Goal: Transaction & Acquisition: Purchase product/service

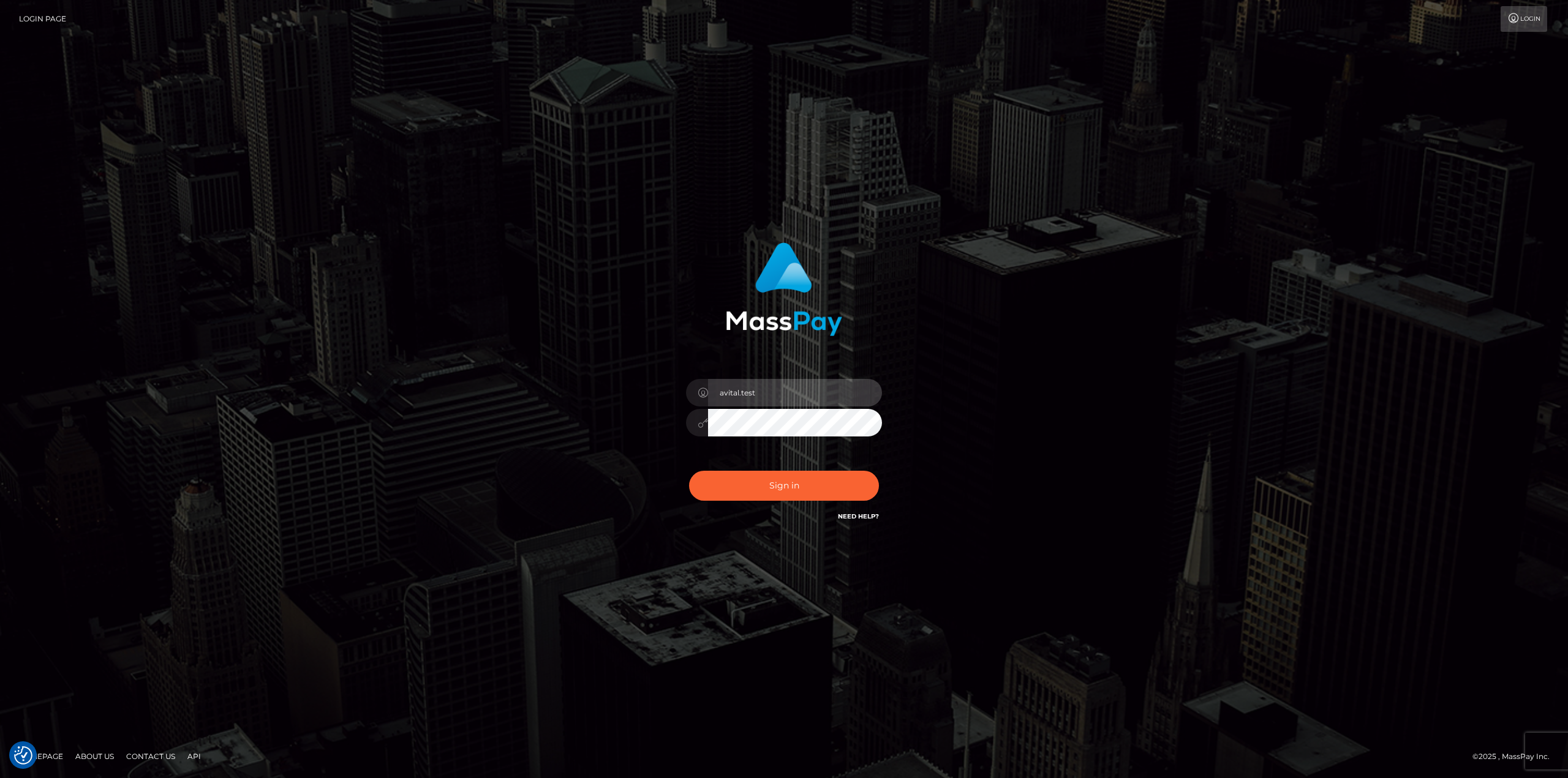
drag, startPoint x: 843, startPoint y: 394, endPoint x: 859, endPoint y: 389, distance: 16.8
click at [843, 393] on input "avital.test" at bounding box center [795, 392] width 174 height 27
type input "avital.dev"
click at [795, 494] on button "Sign in" at bounding box center [784, 486] width 190 height 30
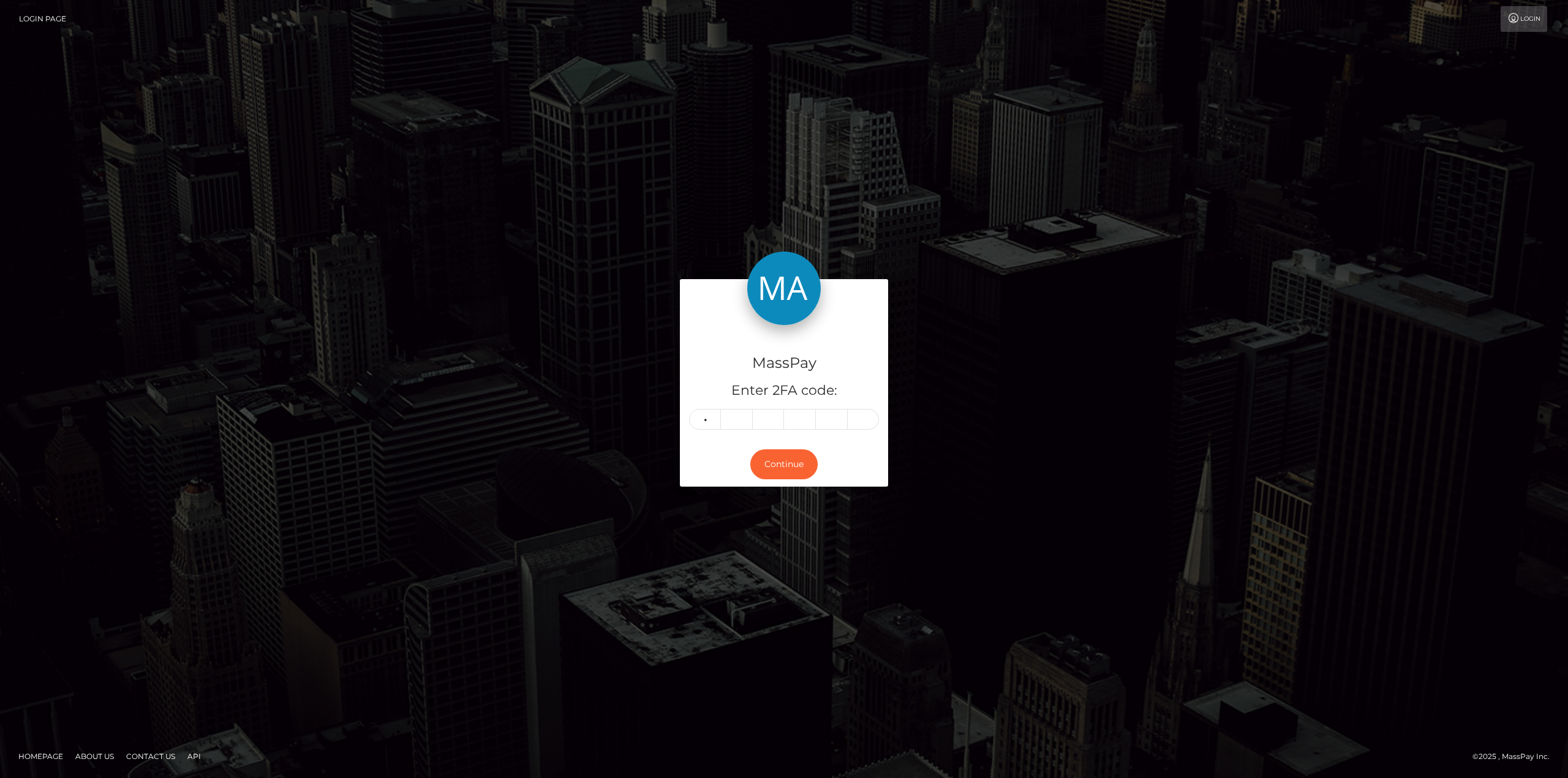
type input "9"
type input "2"
type input "5"
type input "6"
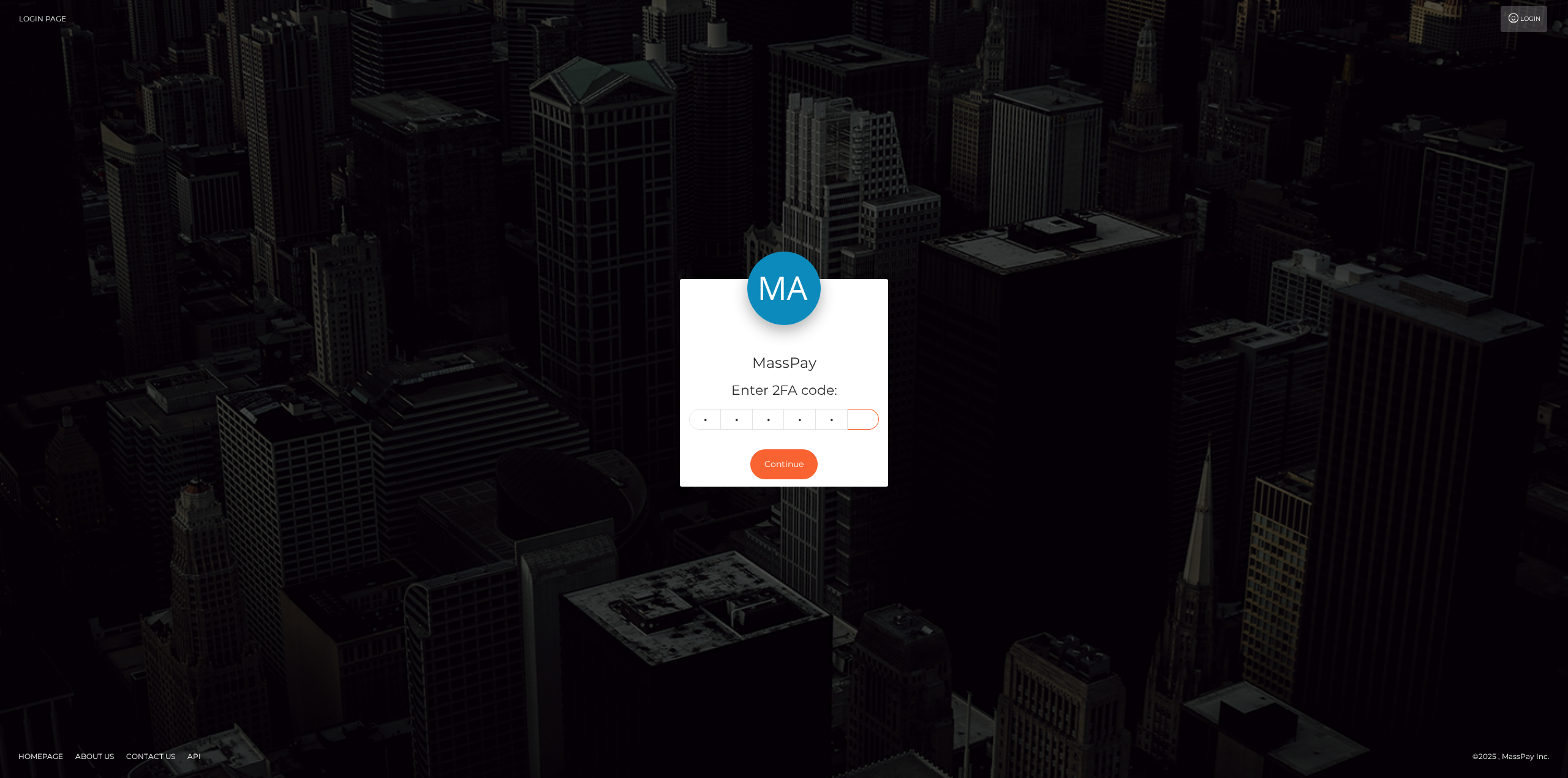
type input "4"
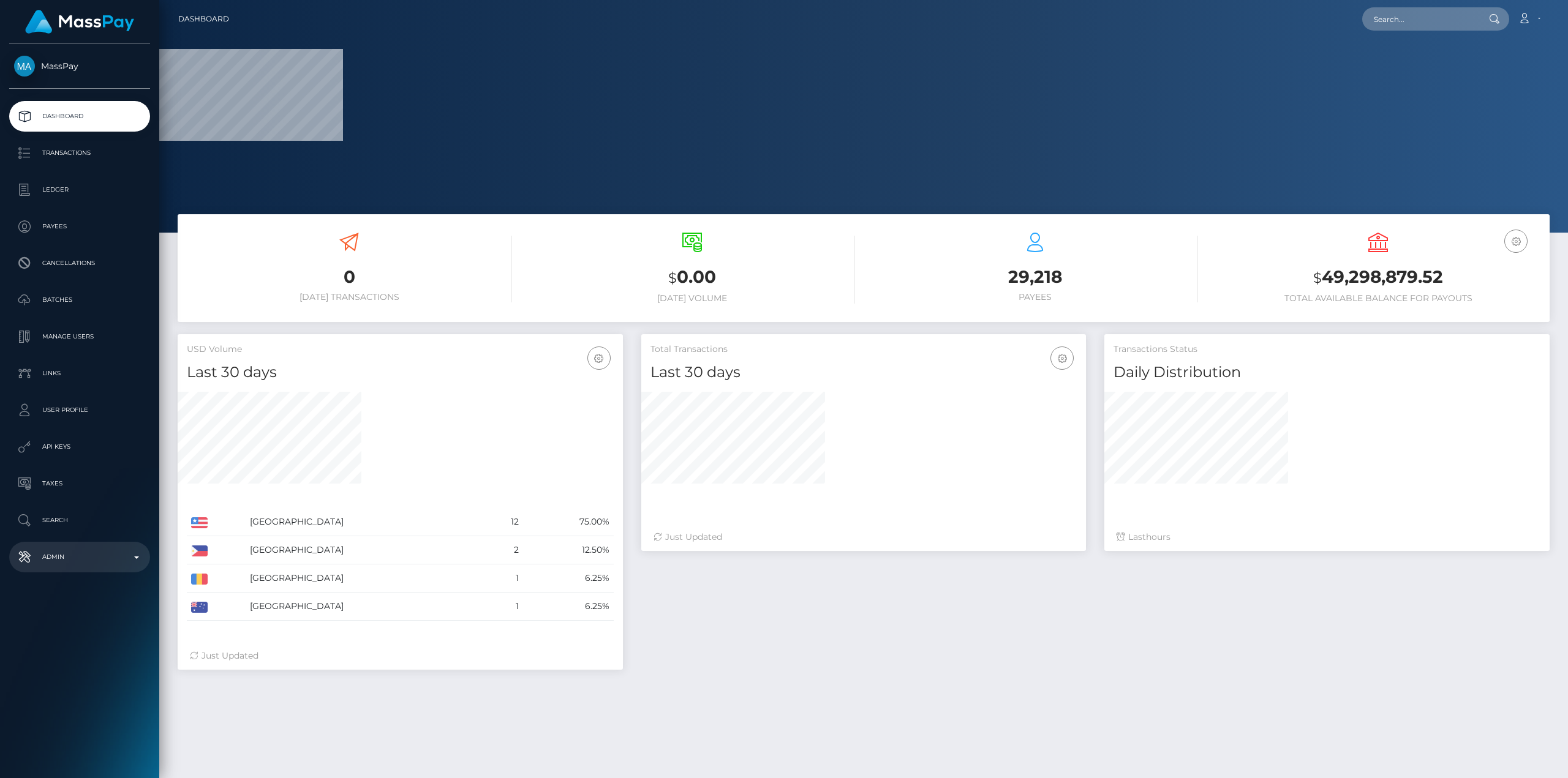
click at [38, 558] on p "Admin" at bounding box center [80, 557] width 131 height 18
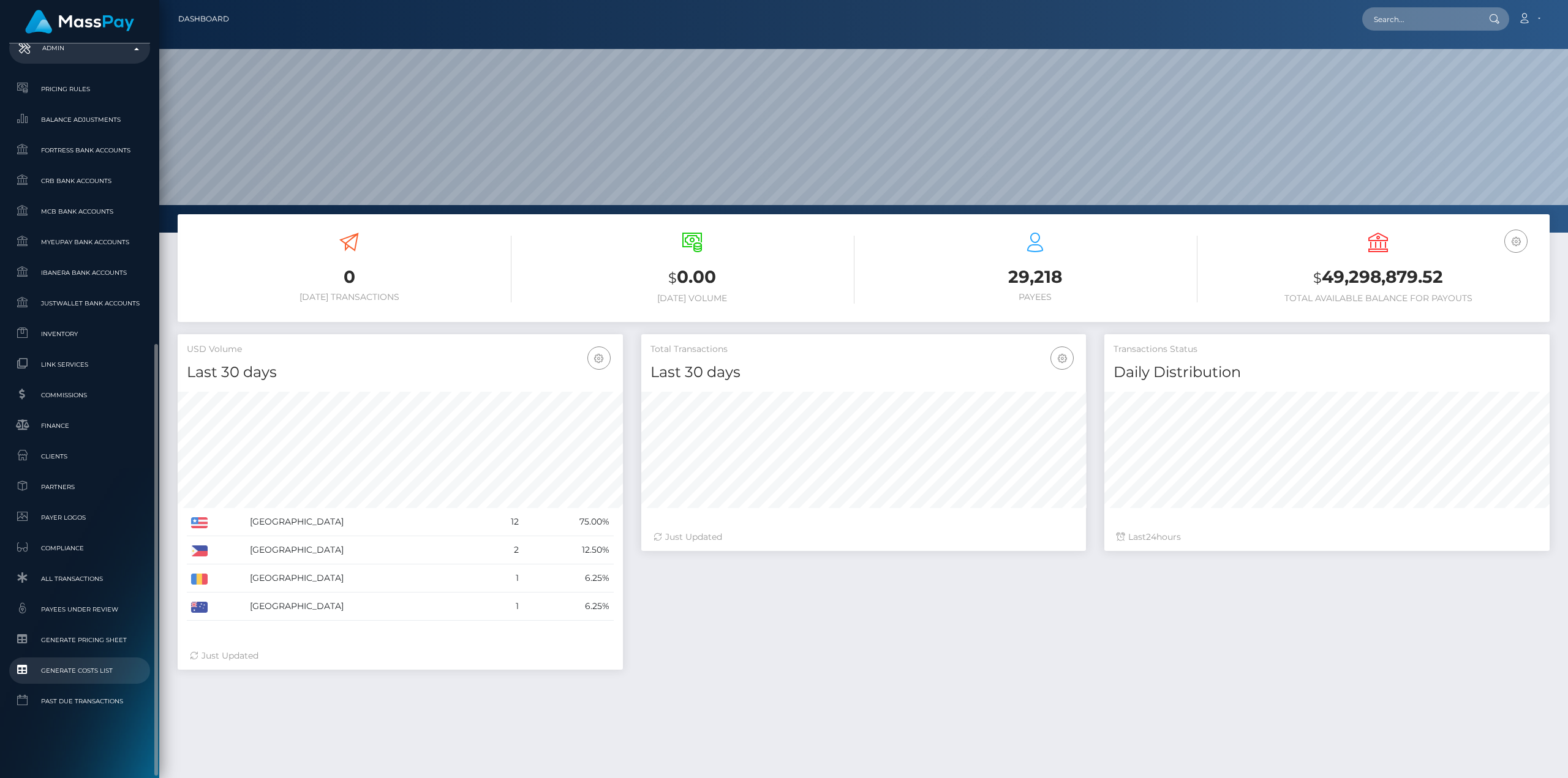
scroll to position [217, 444]
click at [63, 454] on span "Clients" at bounding box center [80, 456] width 131 height 14
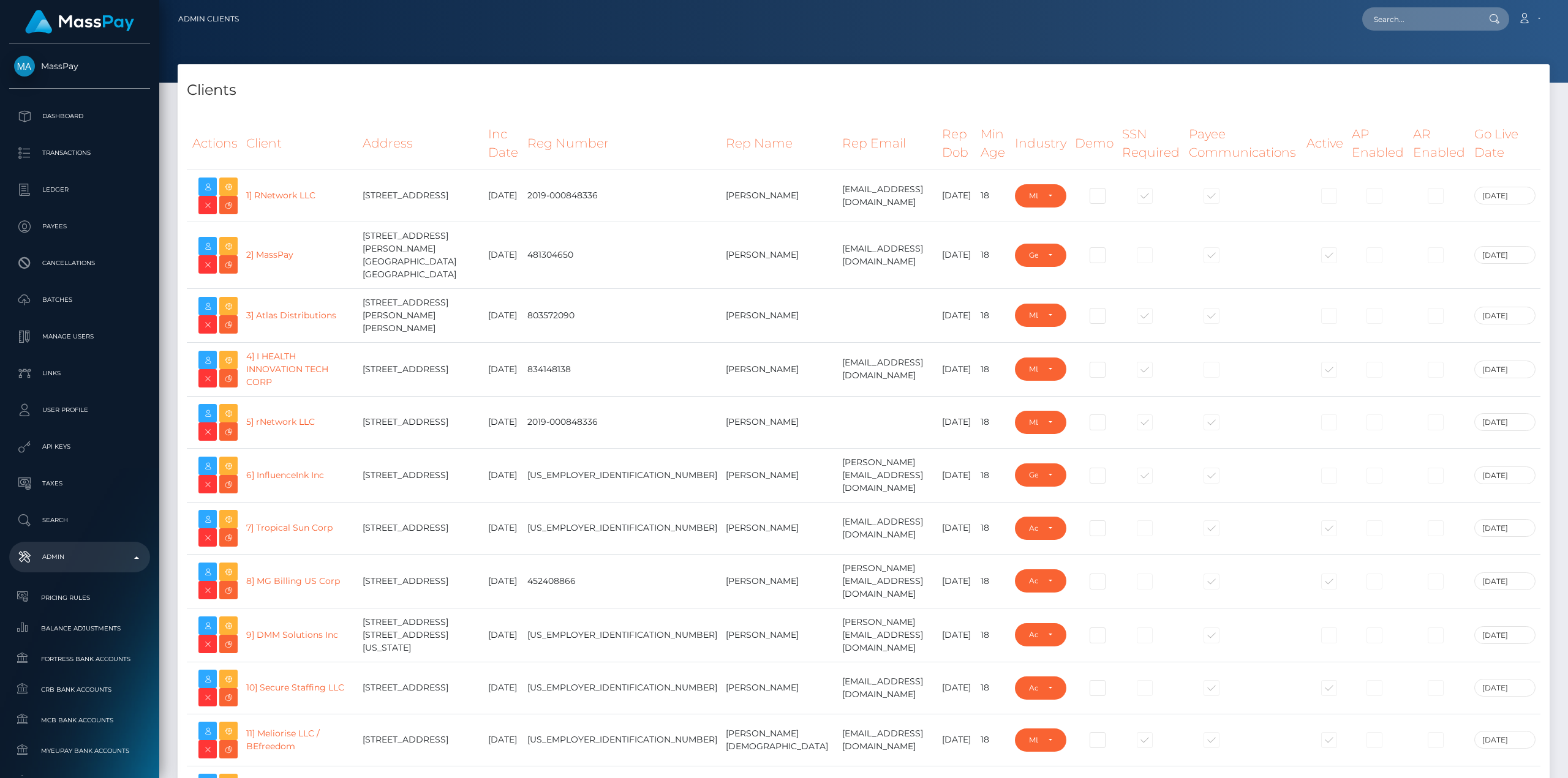
select select "223"
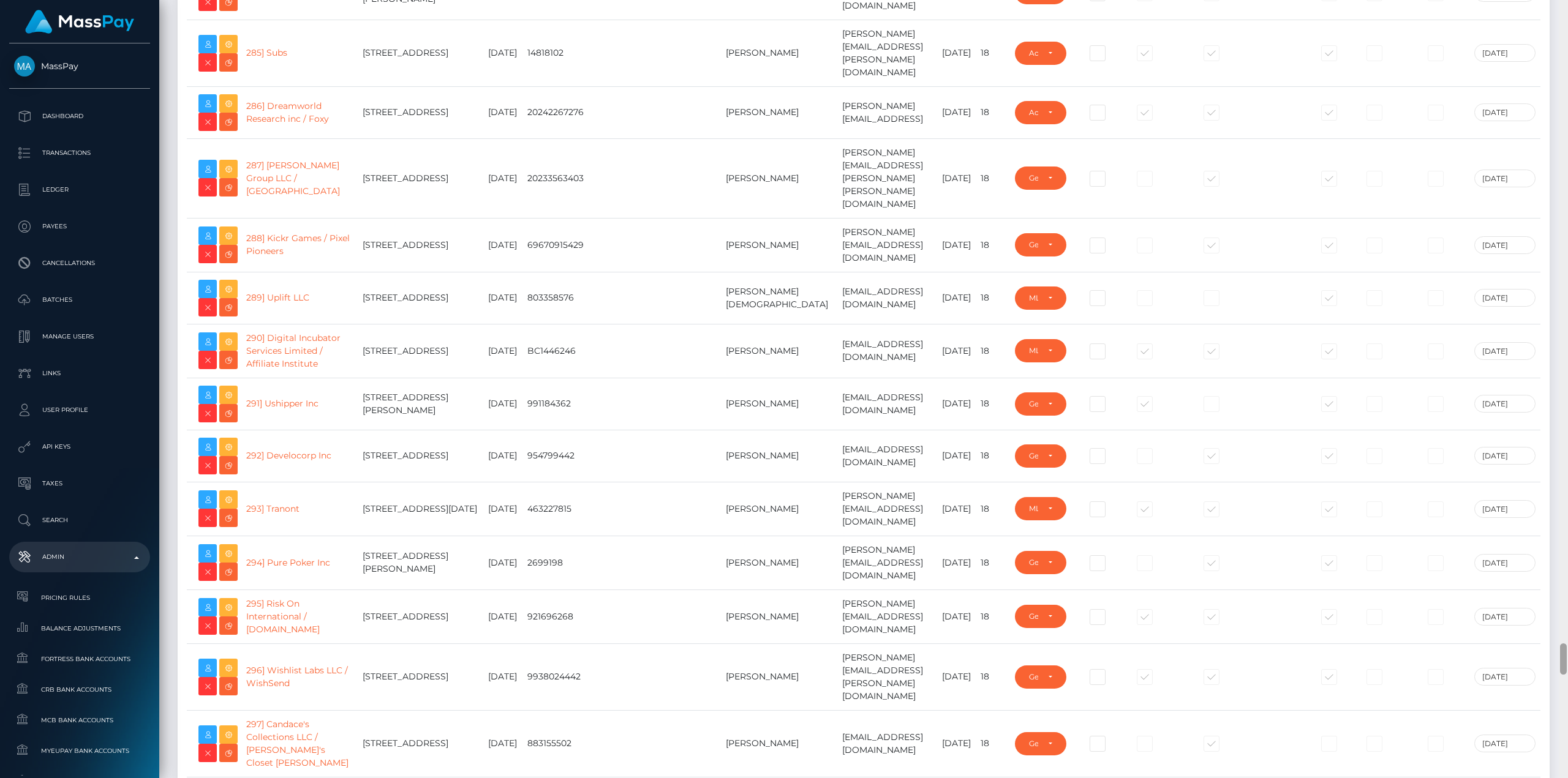
scroll to position [18441, 0]
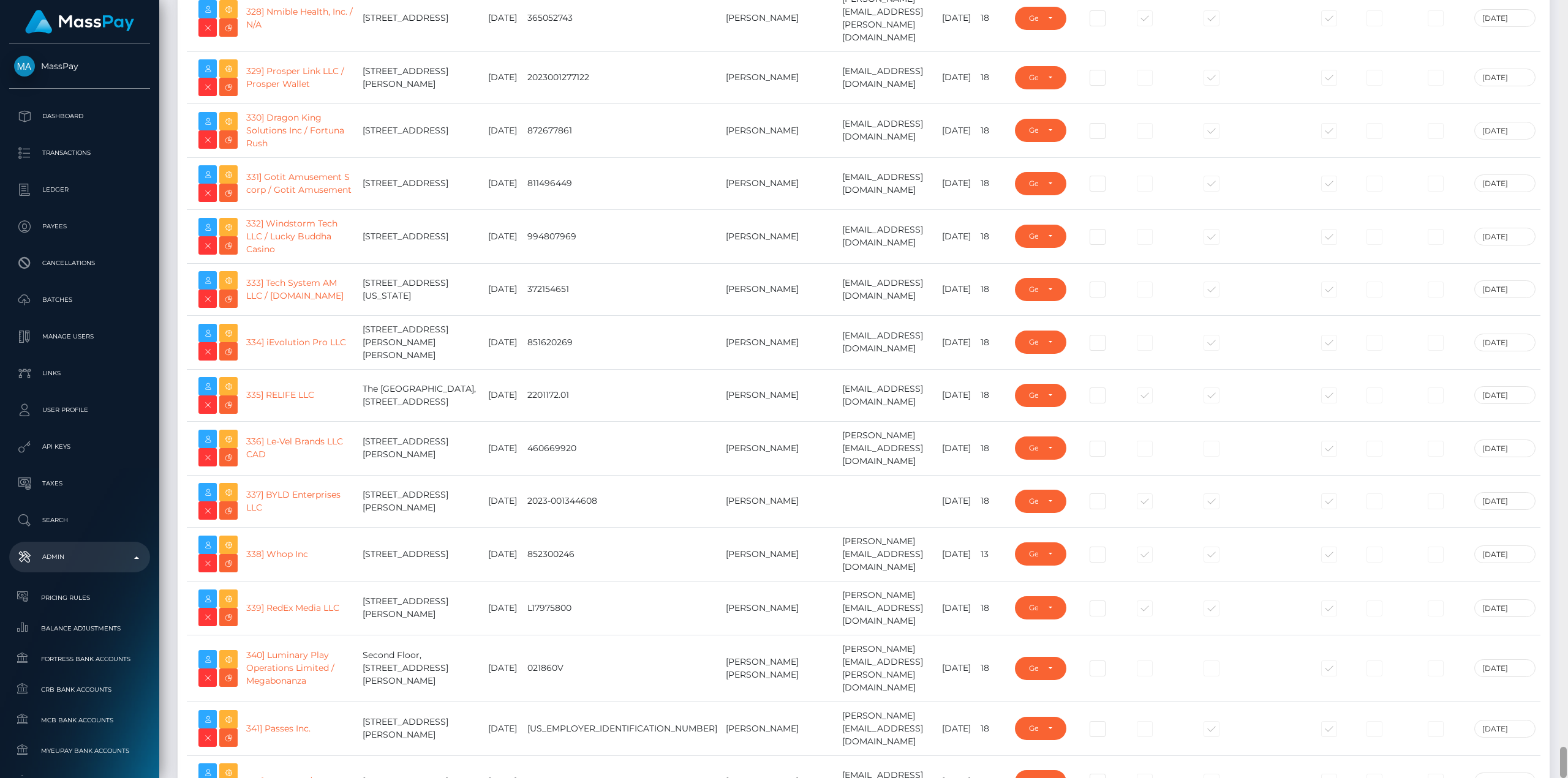
drag, startPoint x: 1563, startPoint y: 27, endPoint x: 1515, endPoint y: 792, distance: 766.5
click at [1515, 777] on html "MassPay Dashboard Transactions Ledger Payees Cancellations Links" at bounding box center [784, 389] width 1568 height 778
type input "avital.test"
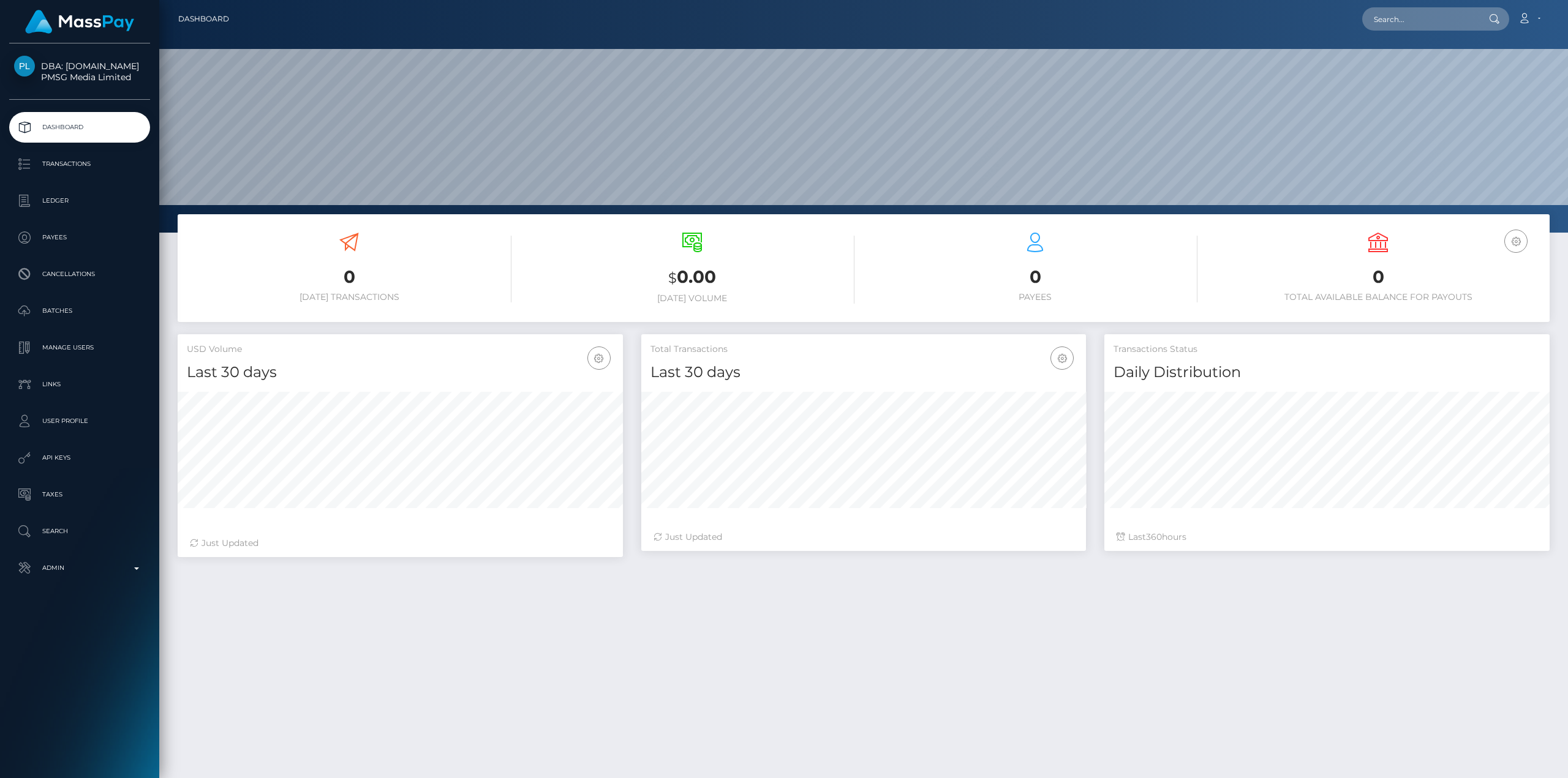
scroll to position [217, 444]
click at [581, 525] on div "USD Volume Last 30 days Last 30 days Last 60 days Last 90 days" at bounding box center [400, 446] width 445 height 223
click at [63, 346] on p "Manage Users" at bounding box center [80, 348] width 131 height 18
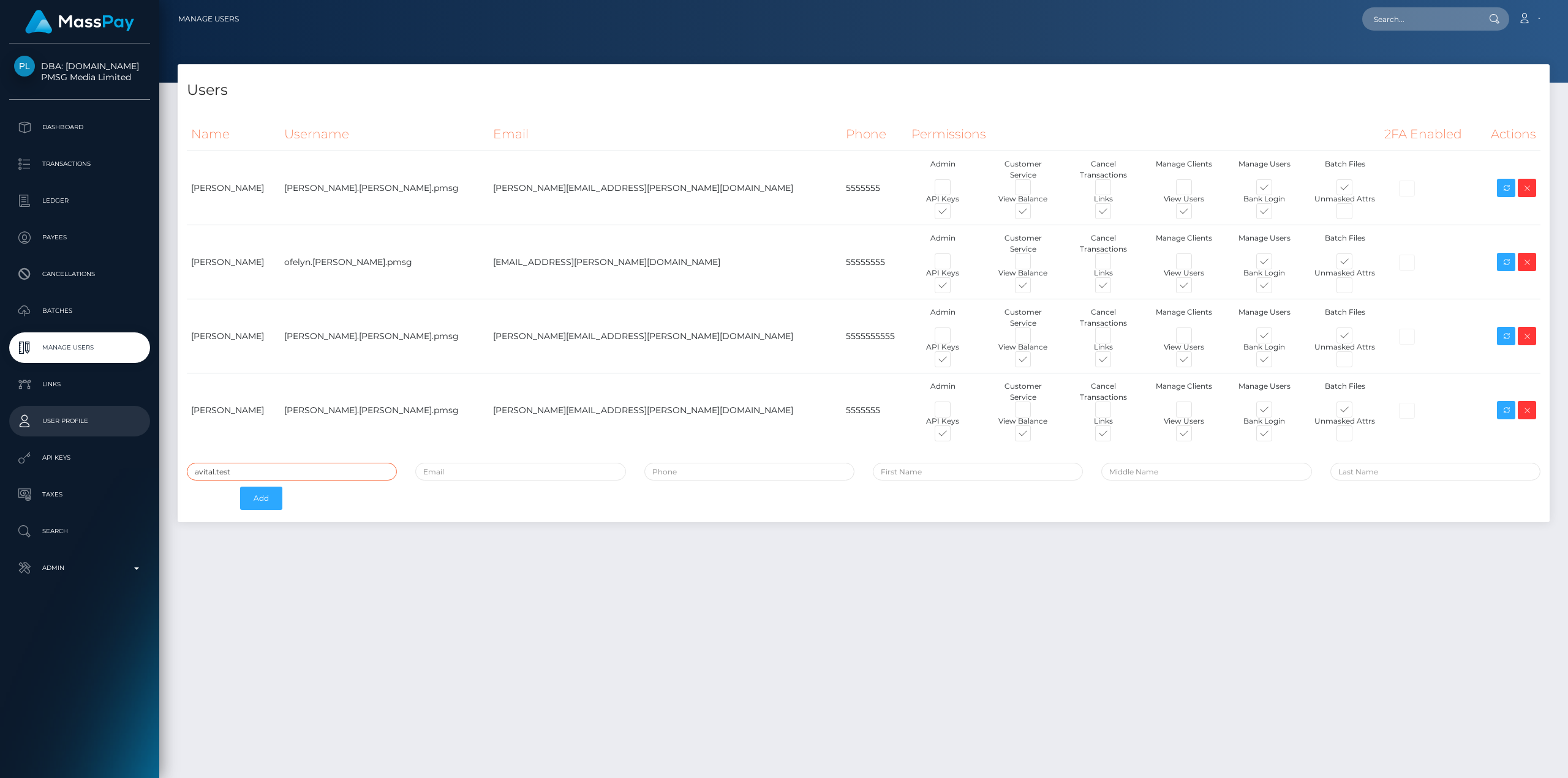
drag, startPoint x: 304, startPoint y: 426, endPoint x: 135, endPoint y: 412, distance: 169.6
click at [135, 412] on div "DBA: [DOMAIN_NAME] PMSG Media Limited Dashboard Transactions Ledger Payees" at bounding box center [784, 389] width 1568 height 778
click at [496, 463] on input "email" at bounding box center [520, 471] width 210 height 18
paste input "federica.contino@patrianna.com"
type input "[EMAIL_ADDRESS][PERSON_NAME][DOMAIN_NAME]"
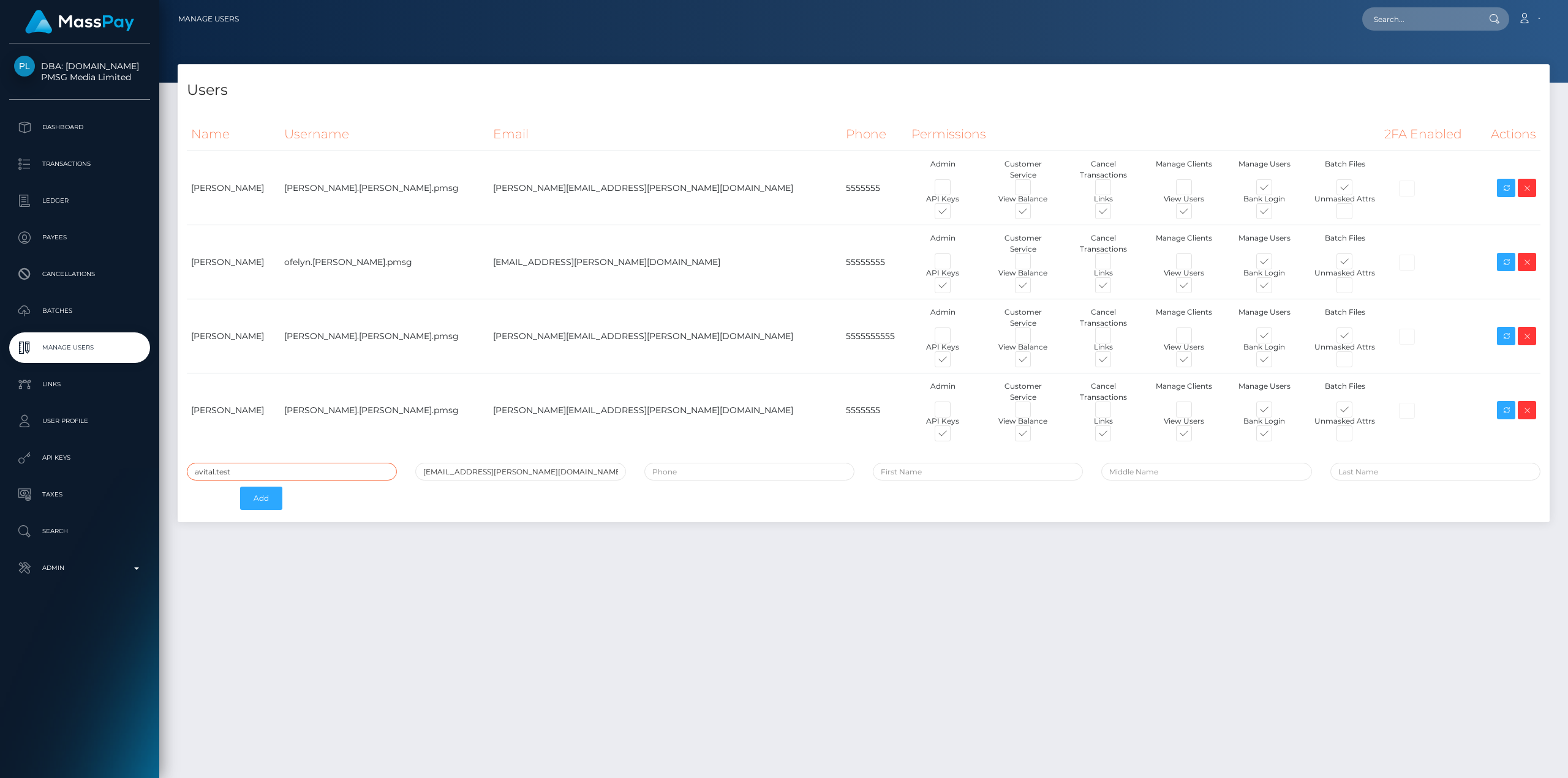
click at [332, 463] on input "avital.test" at bounding box center [292, 471] width 210 height 18
paste input "[EMAIL_ADDRESS][PERSON_NAME][DOMAIN_NAME]"
paste input "text"
type input "federica.[PERSON_NAME].pmsg"
click at [678, 463] on input "tel" at bounding box center [749, 471] width 210 height 18
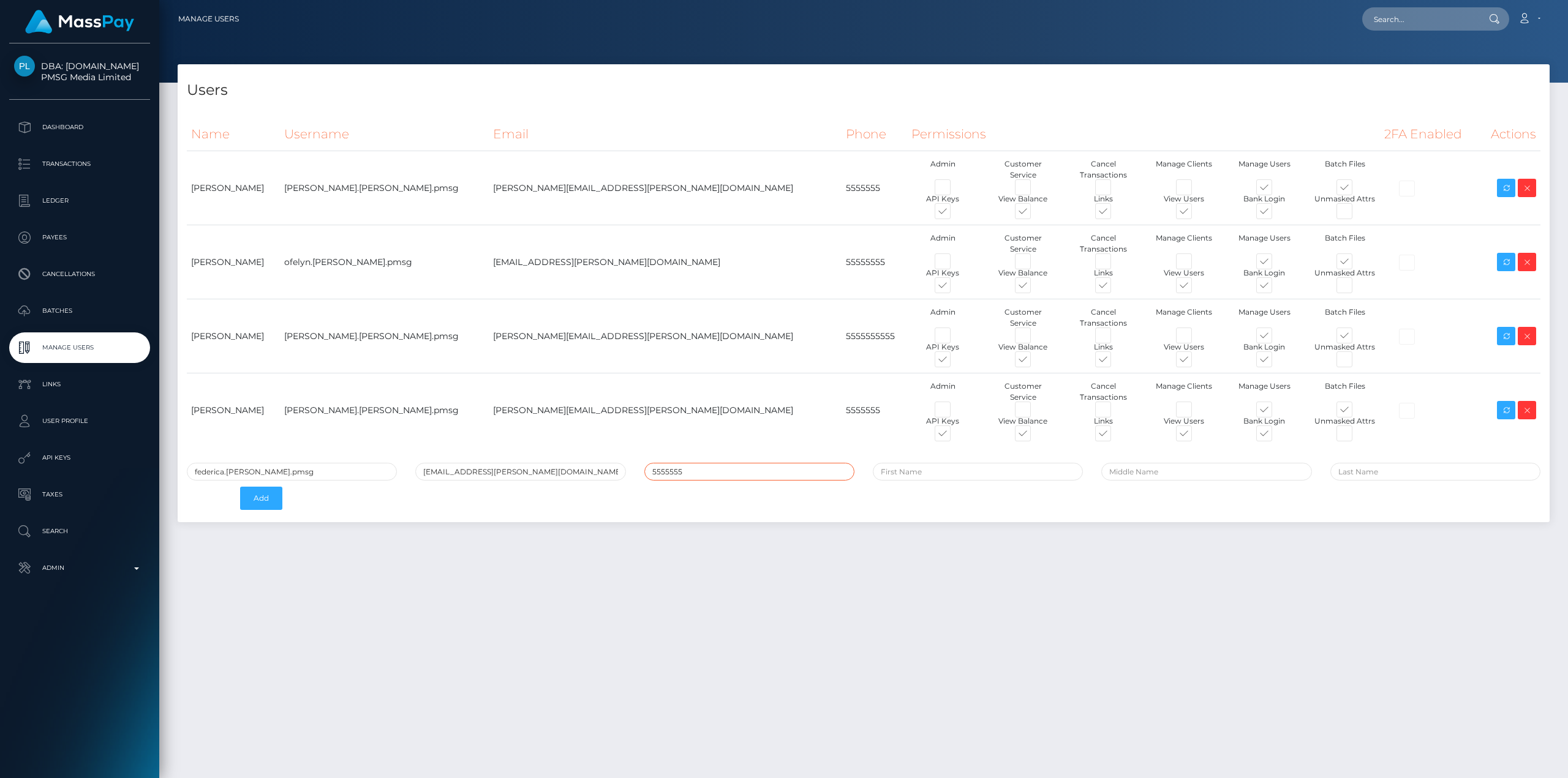
type input "5555555"
paste input "[EMAIL_ADDRESS][PERSON_NAME][DOMAIN_NAME]"
type input "Federica"
paste input "contino@patrianna.com"
type input "Contino"
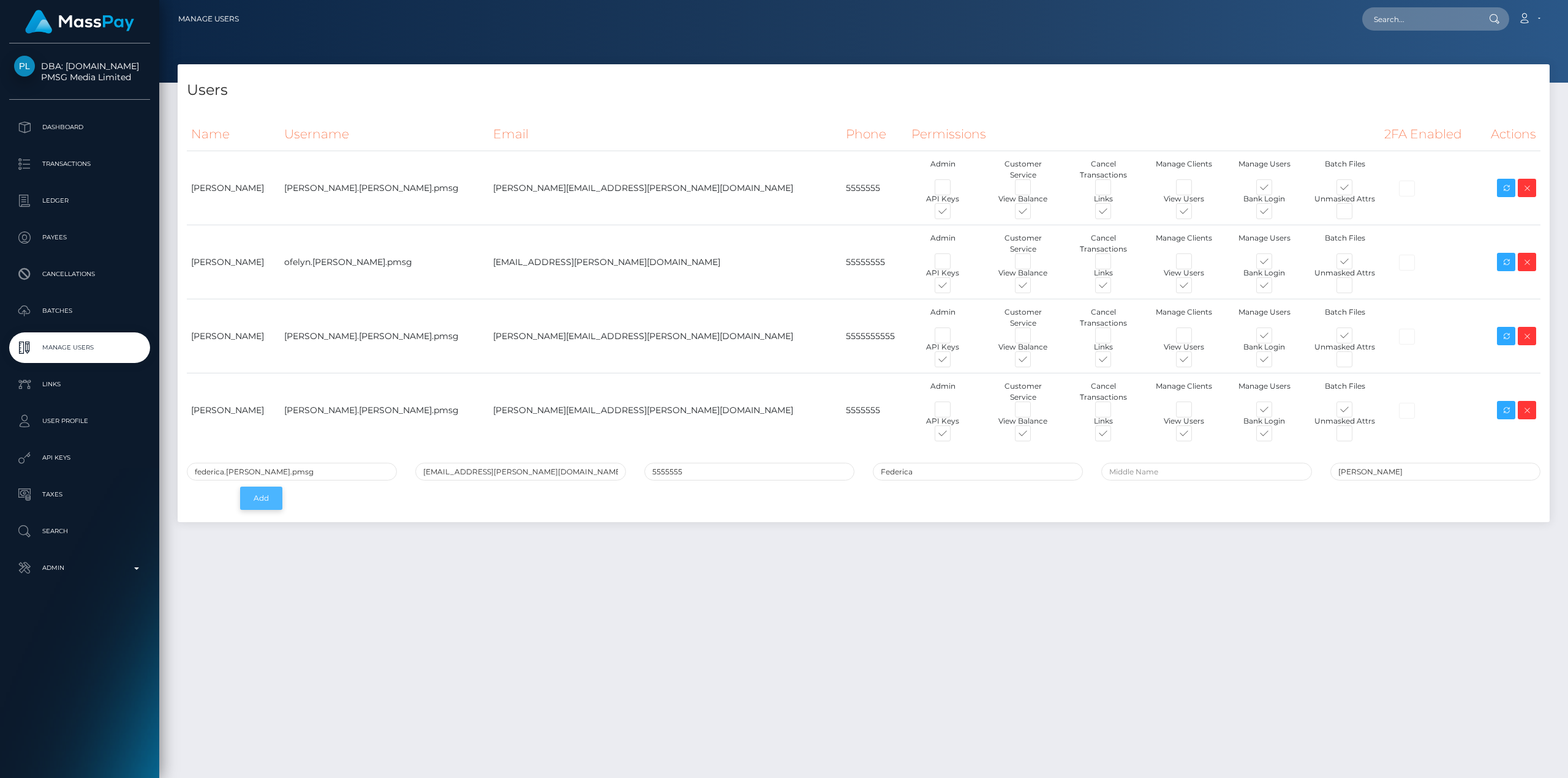
click at [263, 487] on button "Add" at bounding box center [261, 499] width 42 height 23
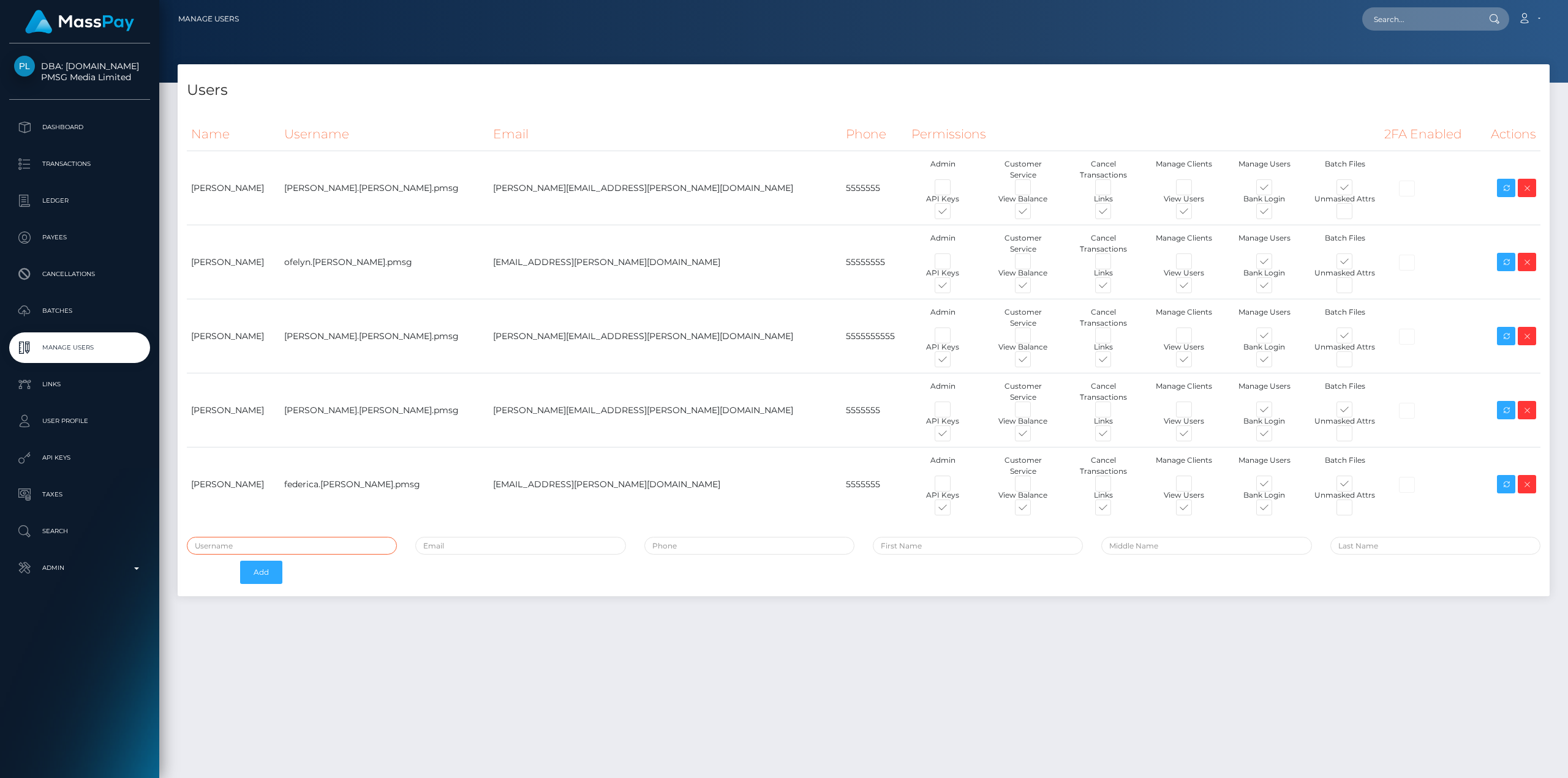
type input "avital.test"
click at [562, 613] on div "Users Name Username Email Phone Permissions 2FA Enabled Actions" at bounding box center [863, 416] width 1409 height 703
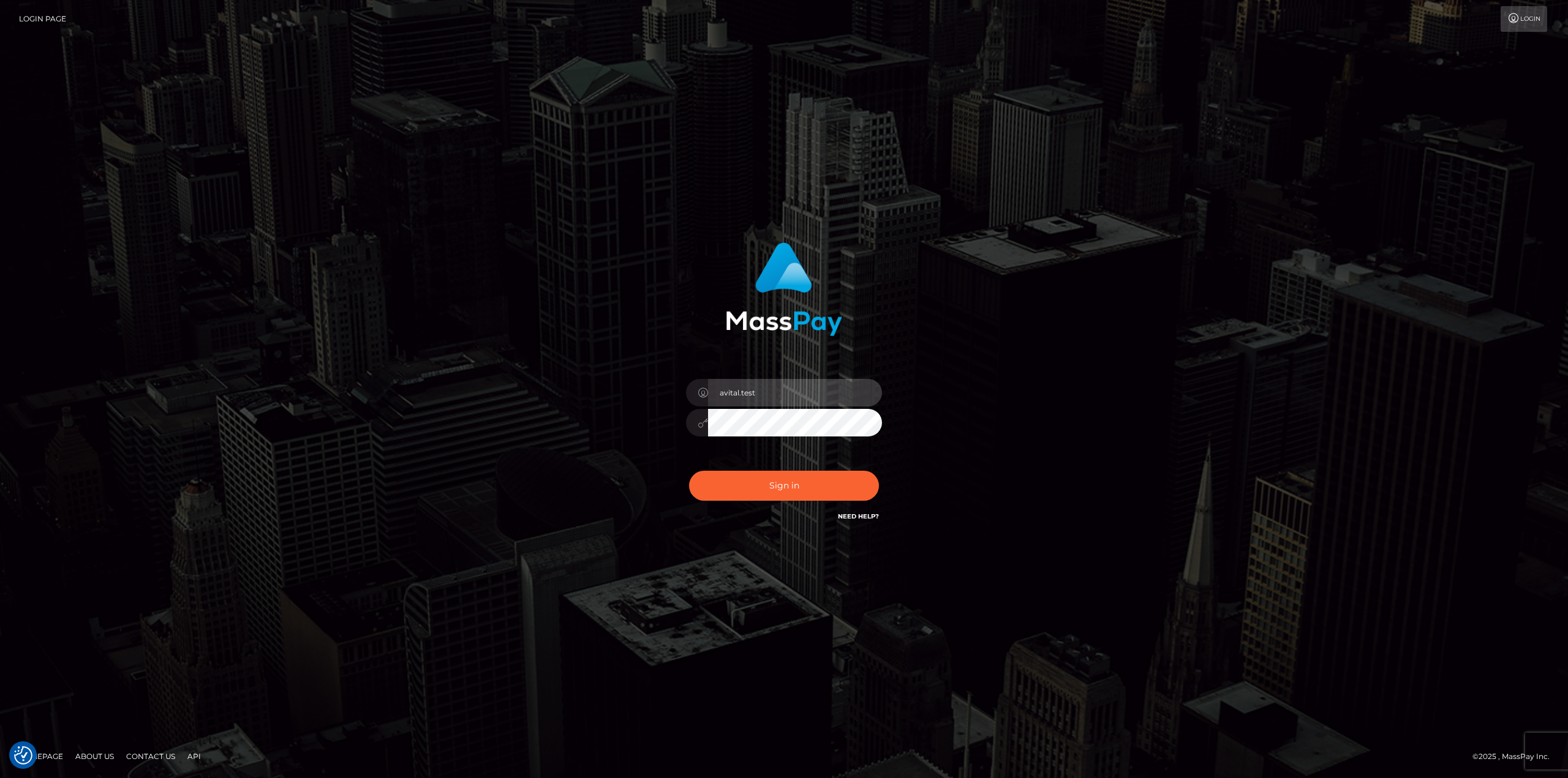
click at [869, 393] on input "avital.test" at bounding box center [795, 392] width 174 height 27
type input "avital.dev"
click at [792, 480] on button "Sign in" at bounding box center [784, 486] width 190 height 30
click at [797, 489] on button "Sign in" at bounding box center [784, 486] width 190 height 30
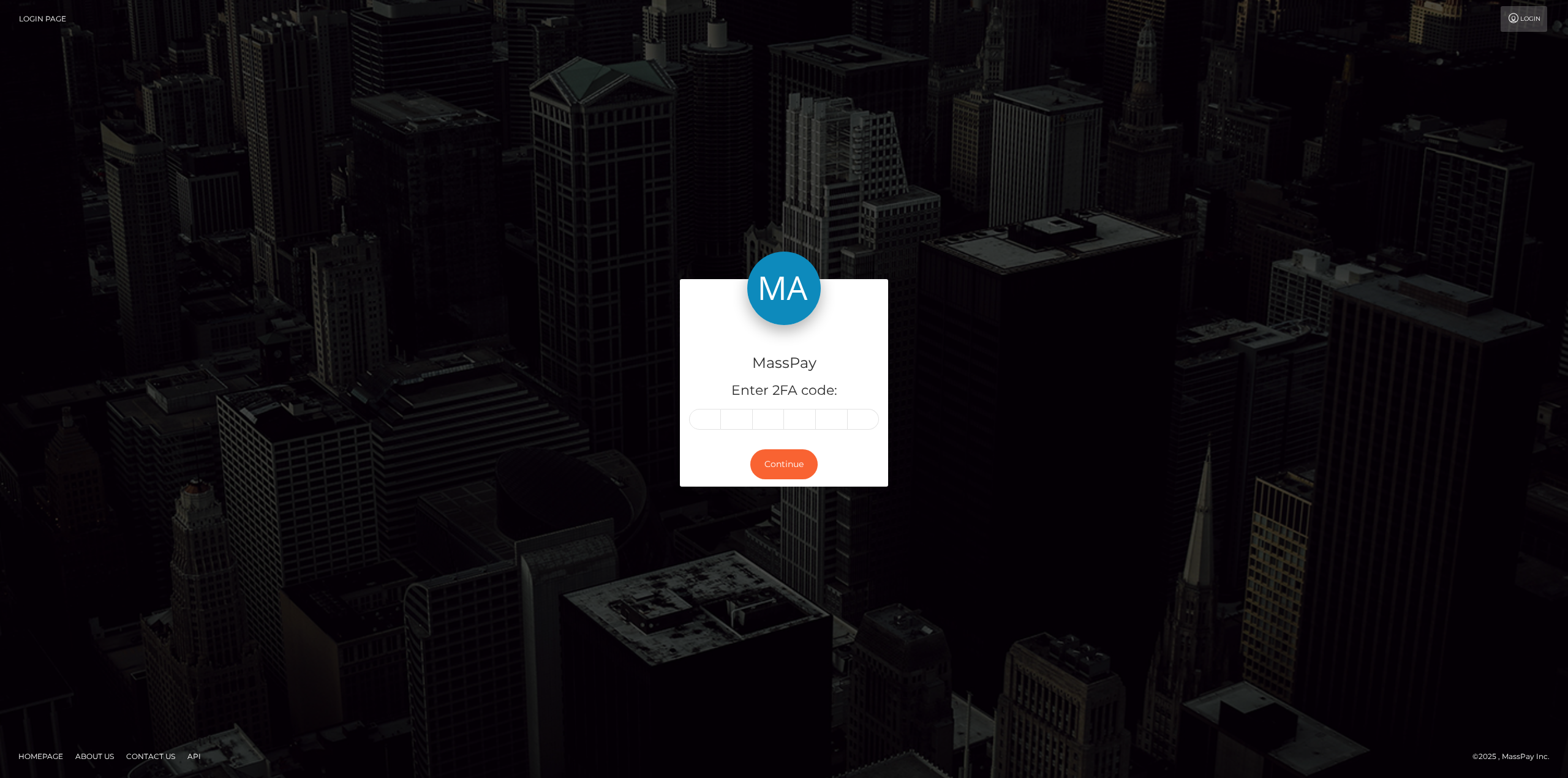
click at [717, 425] on input "text" at bounding box center [705, 419] width 32 height 21
type input "9"
type input "0"
type input "6"
type input "3"
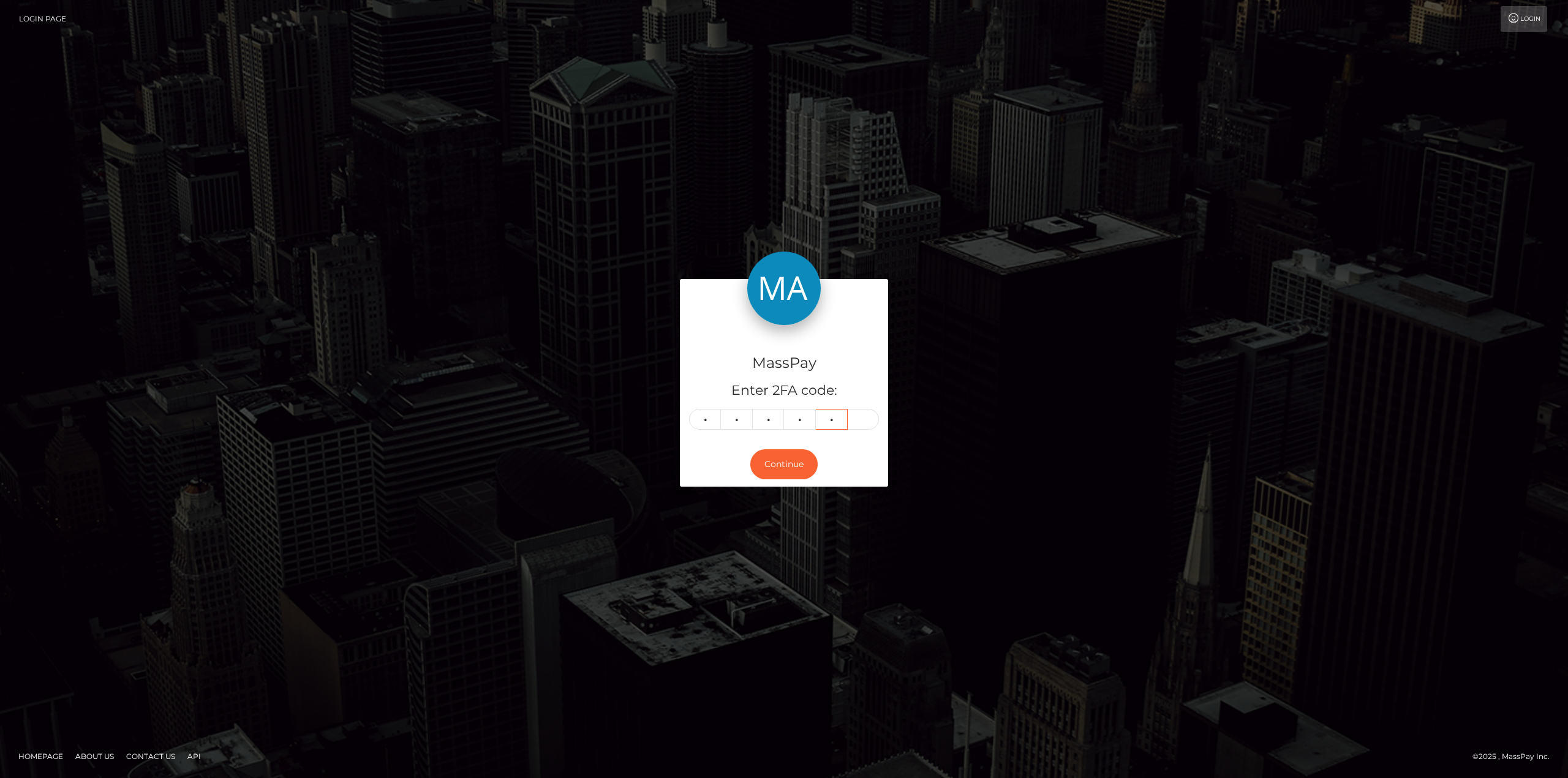
type input "5"
type input "7"
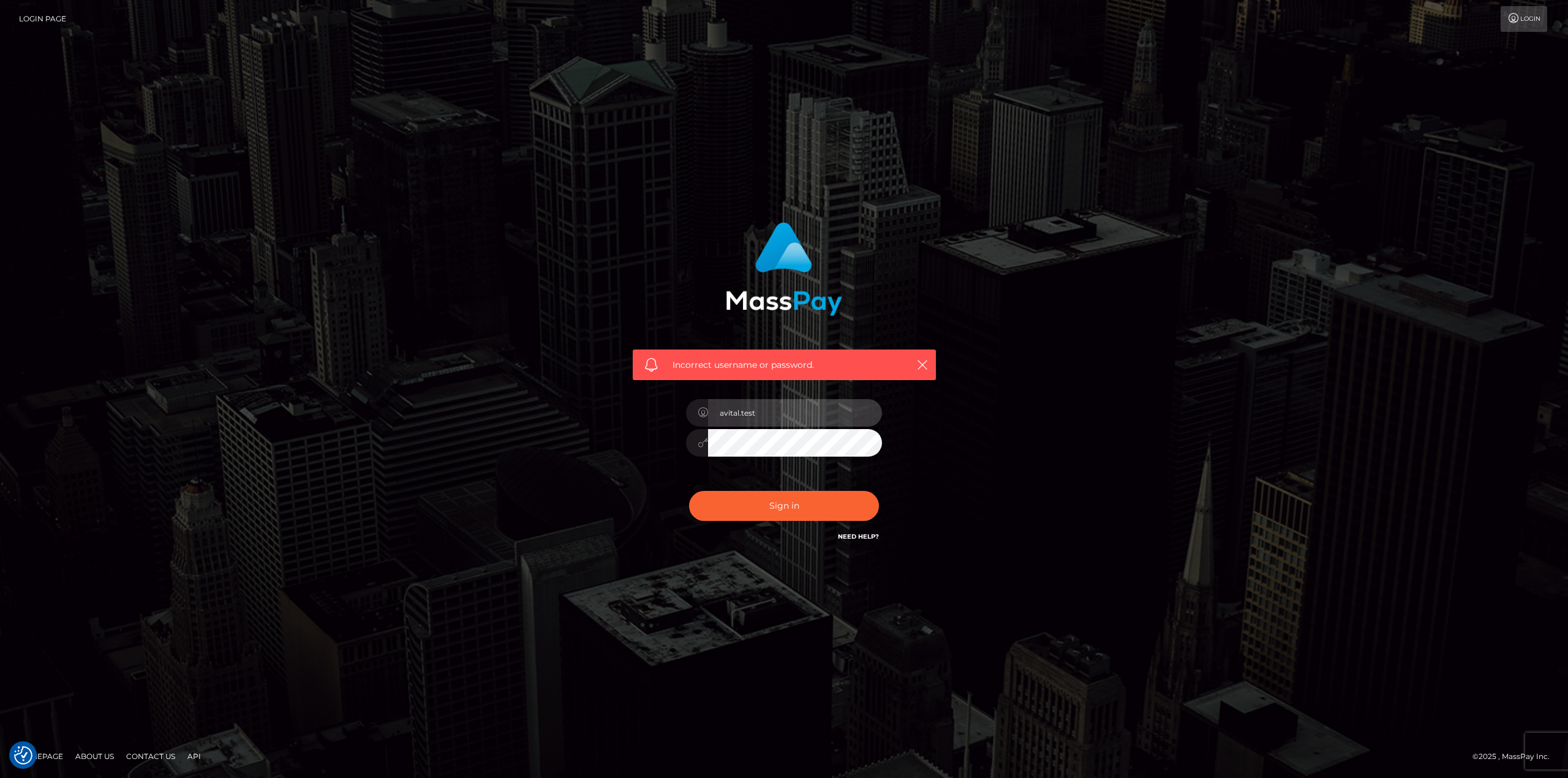
click at [858, 411] on input "avital.test" at bounding box center [795, 413] width 174 height 27
type input "[DOMAIN_NAME]"
click at [802, 495] on button "Sign in" at bounding box center [784, 506] width 190 height 30
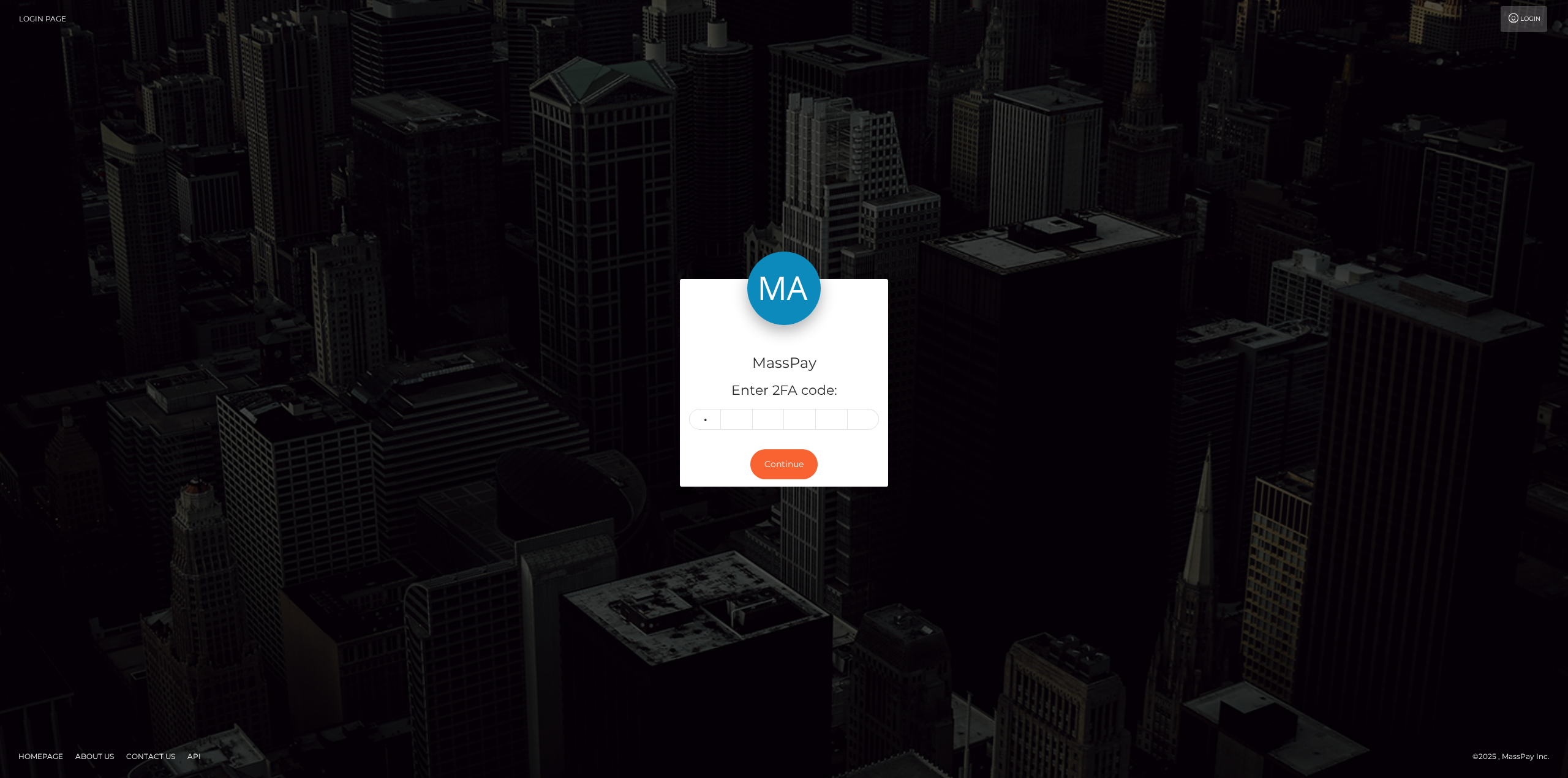
type input "9"
type input "0"
type input "6"
type input "1"
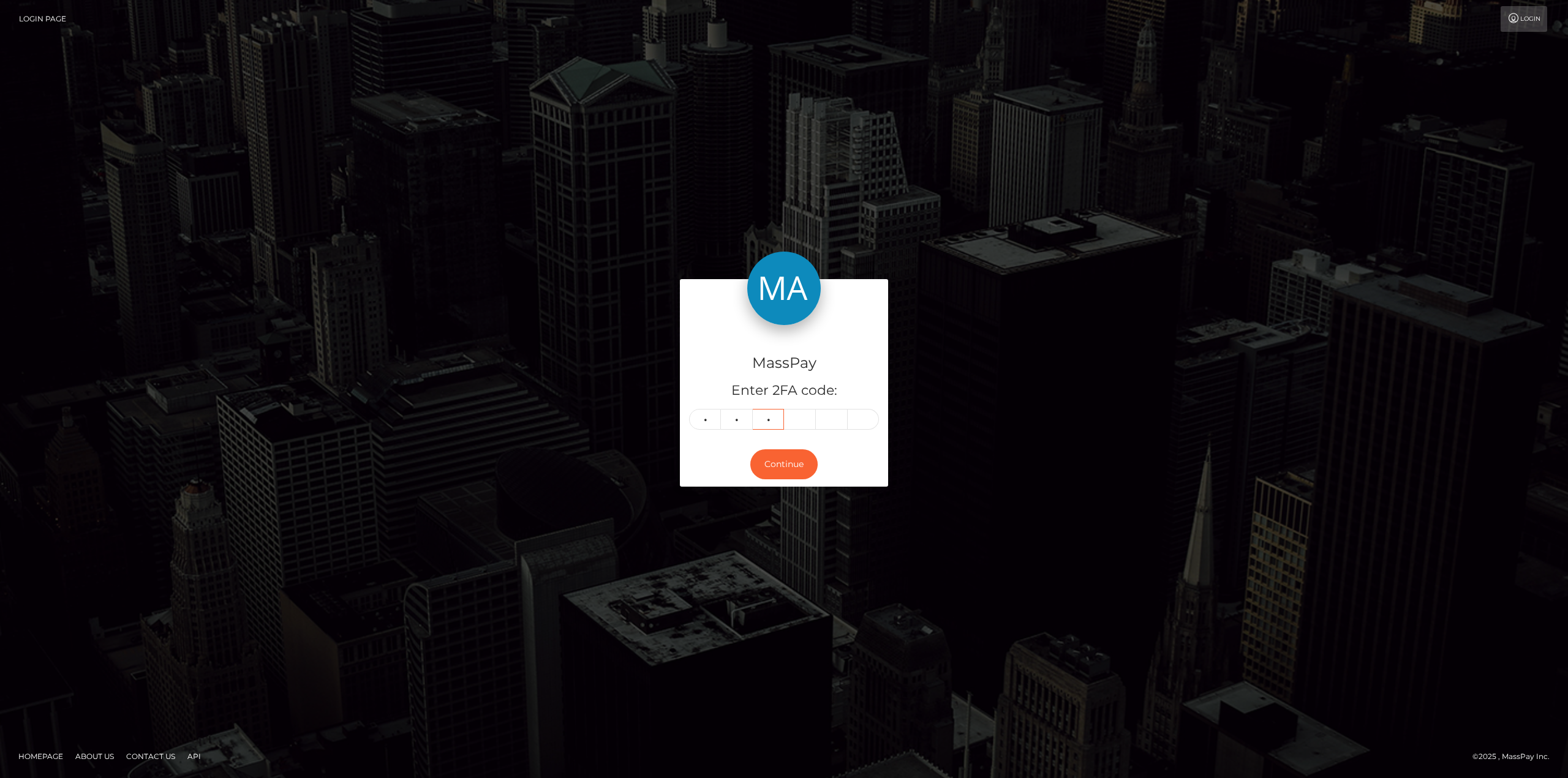
type input "8"
type input "4"
type input "8"
type input "4"
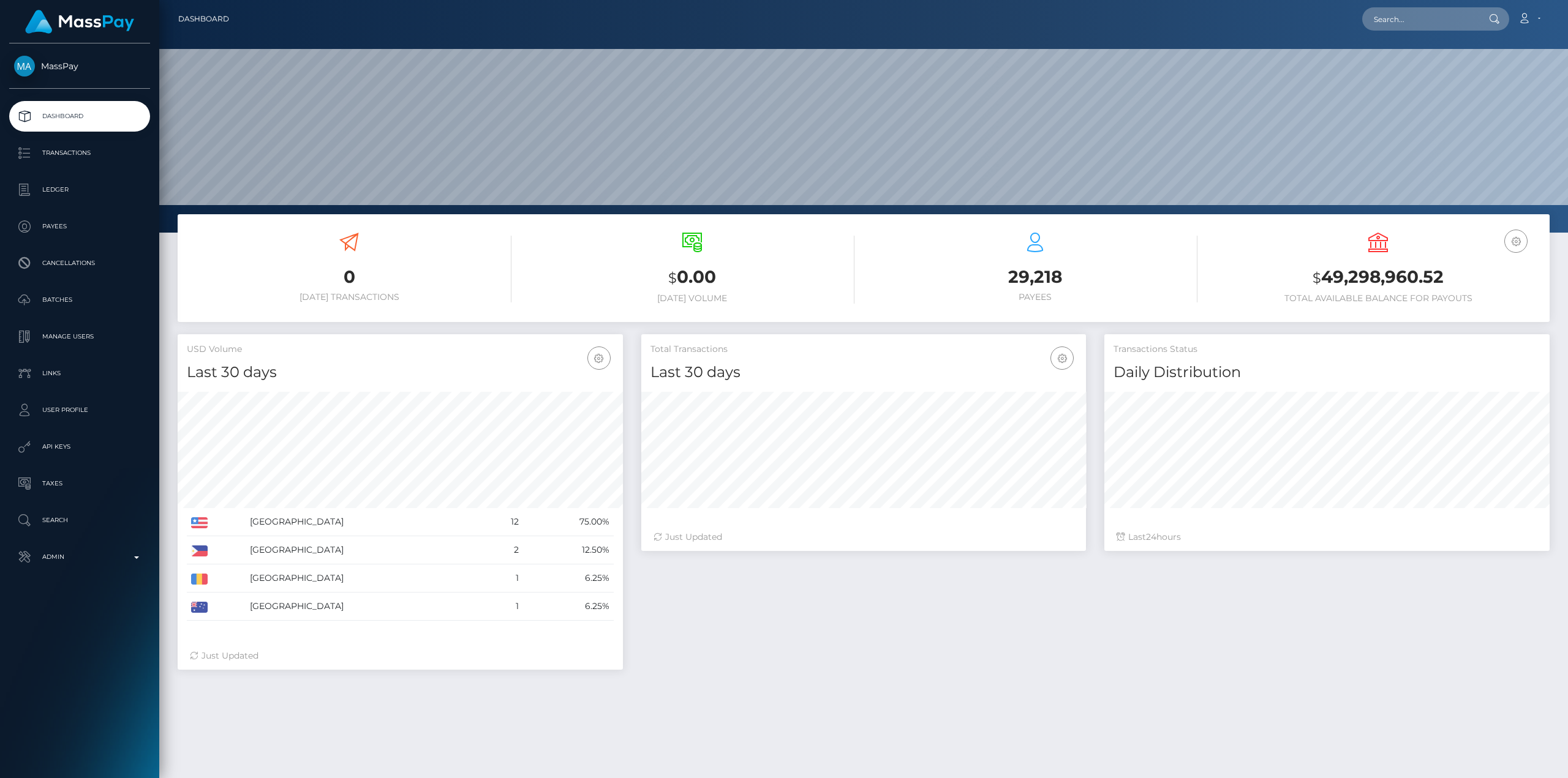
scroll to position [217, 444]
click at [66, 554] on p "Admin" at bounding box center [80, 557] width 131 height 18
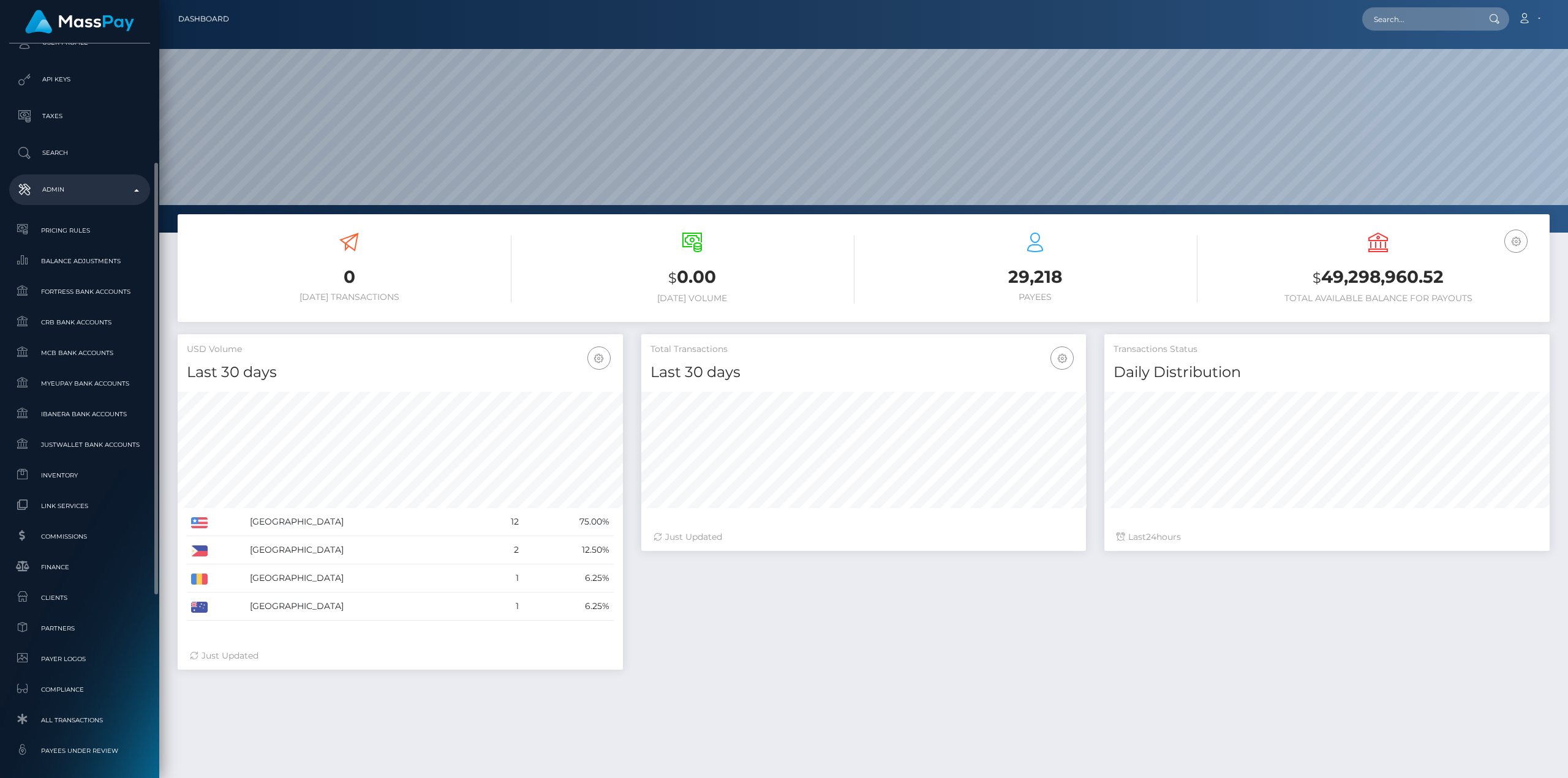
scroll to position [429, 0]
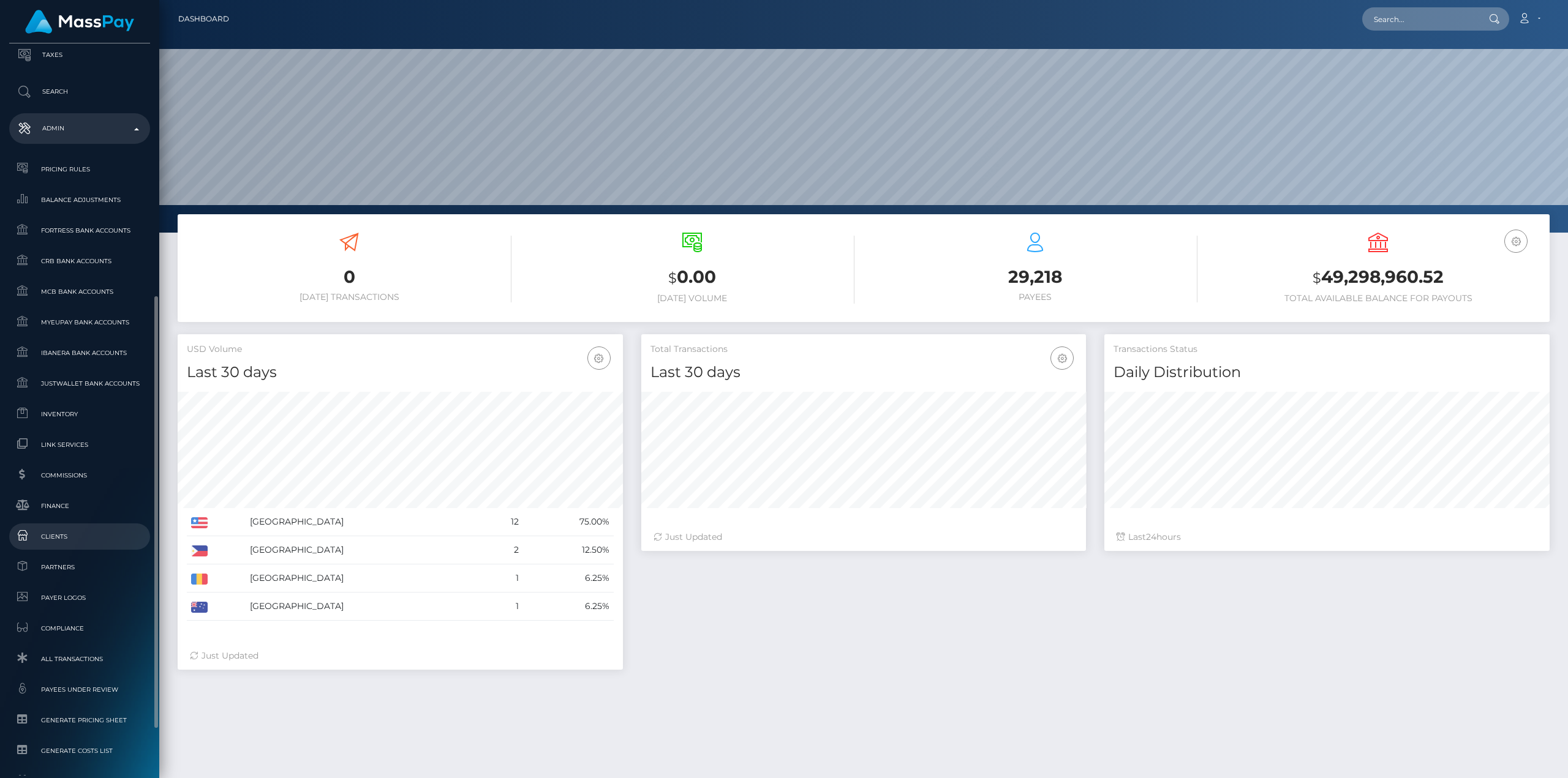
click at [60, 536] on span "Clients" at bounding box center [80, 537] width 131 height 14
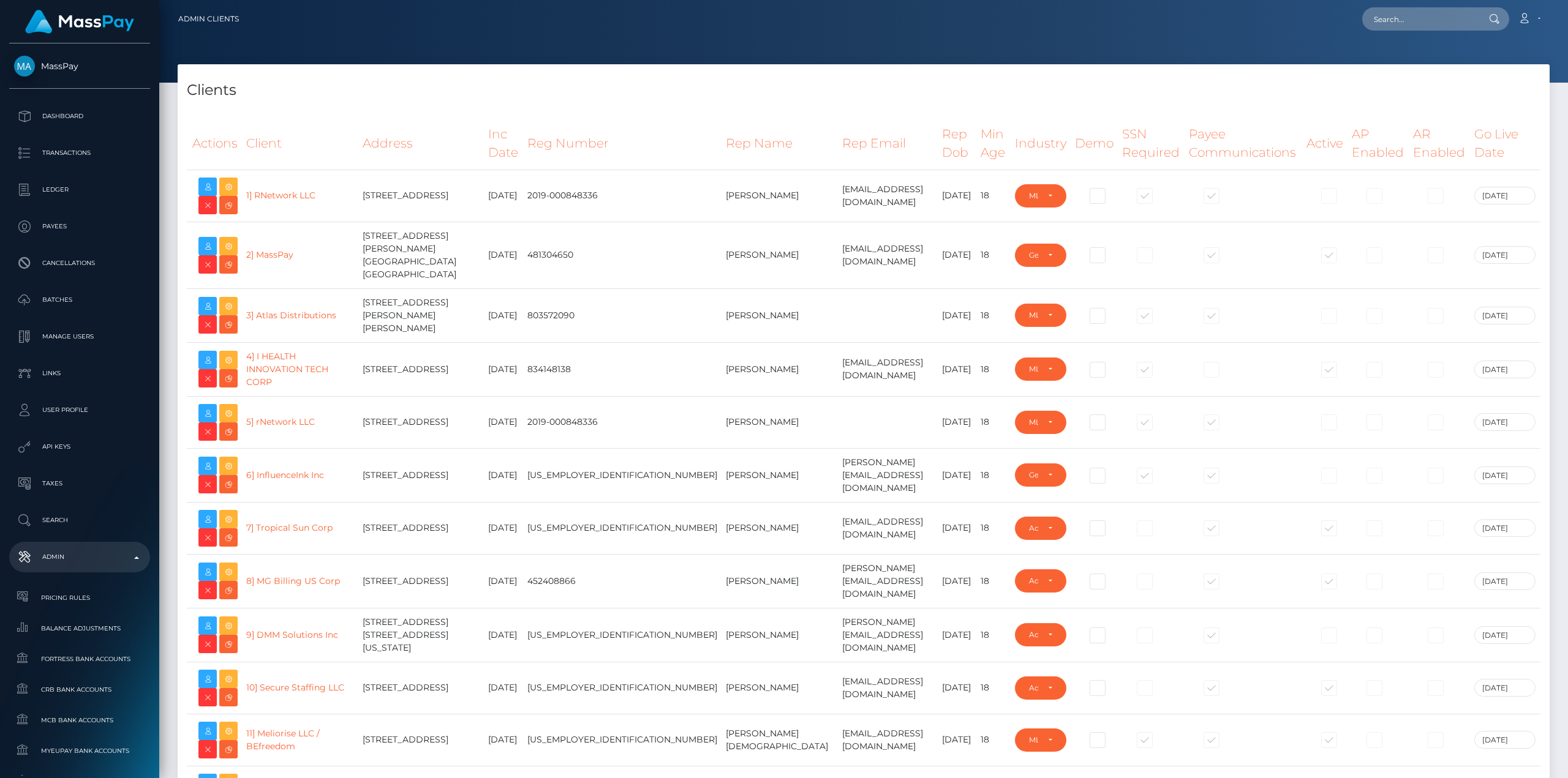
select select "223"
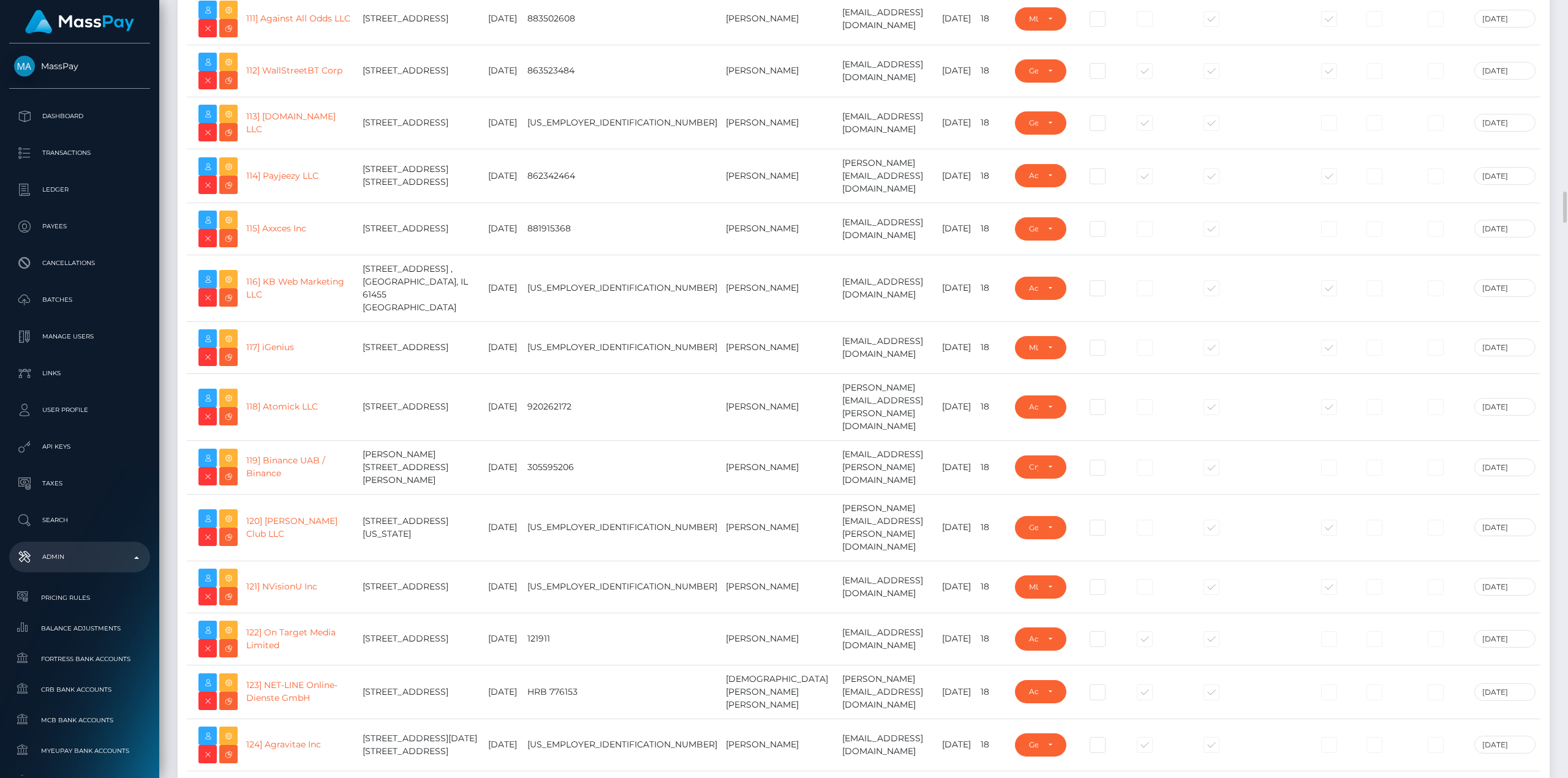
scroll to position [6427, 0]
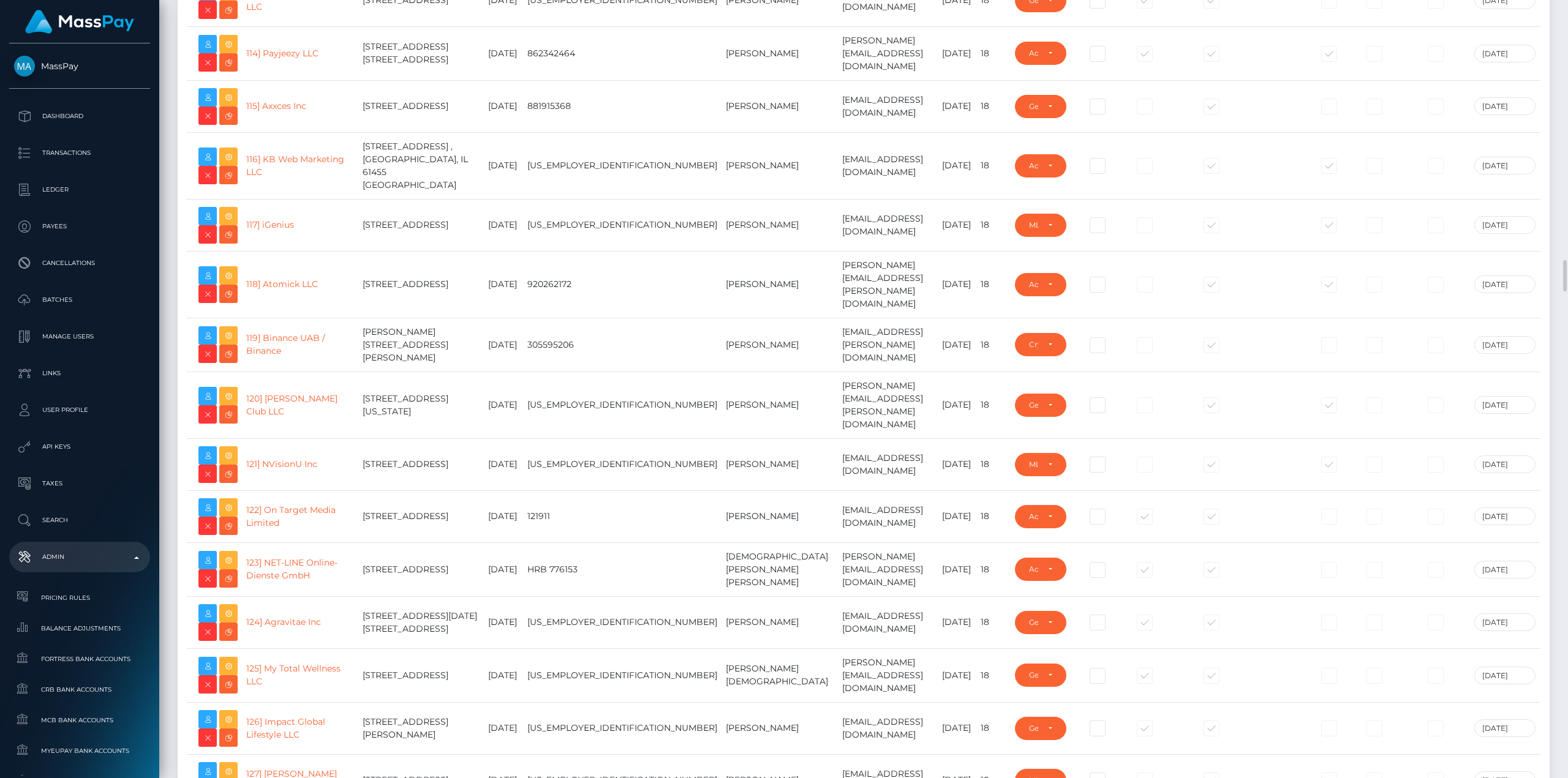
drag, startPoint x: 288, startPoint y: 538, endPoint x: 301, endPoint y: 538, distance: 13.0
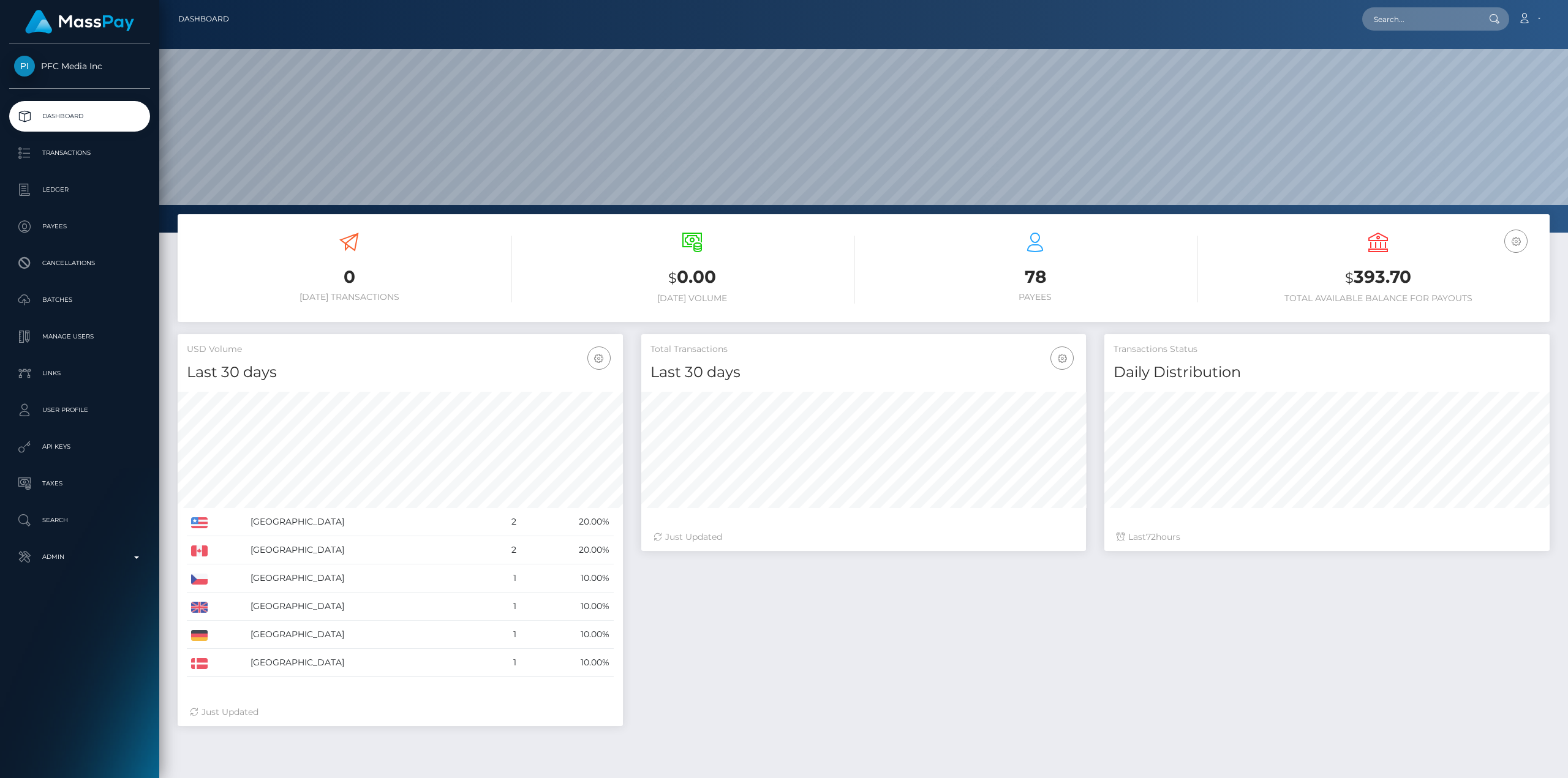
scroll to position [217, 444]
click at [61, 227] on p "Payees" at bounding box center [80, 226] width 131 height 18
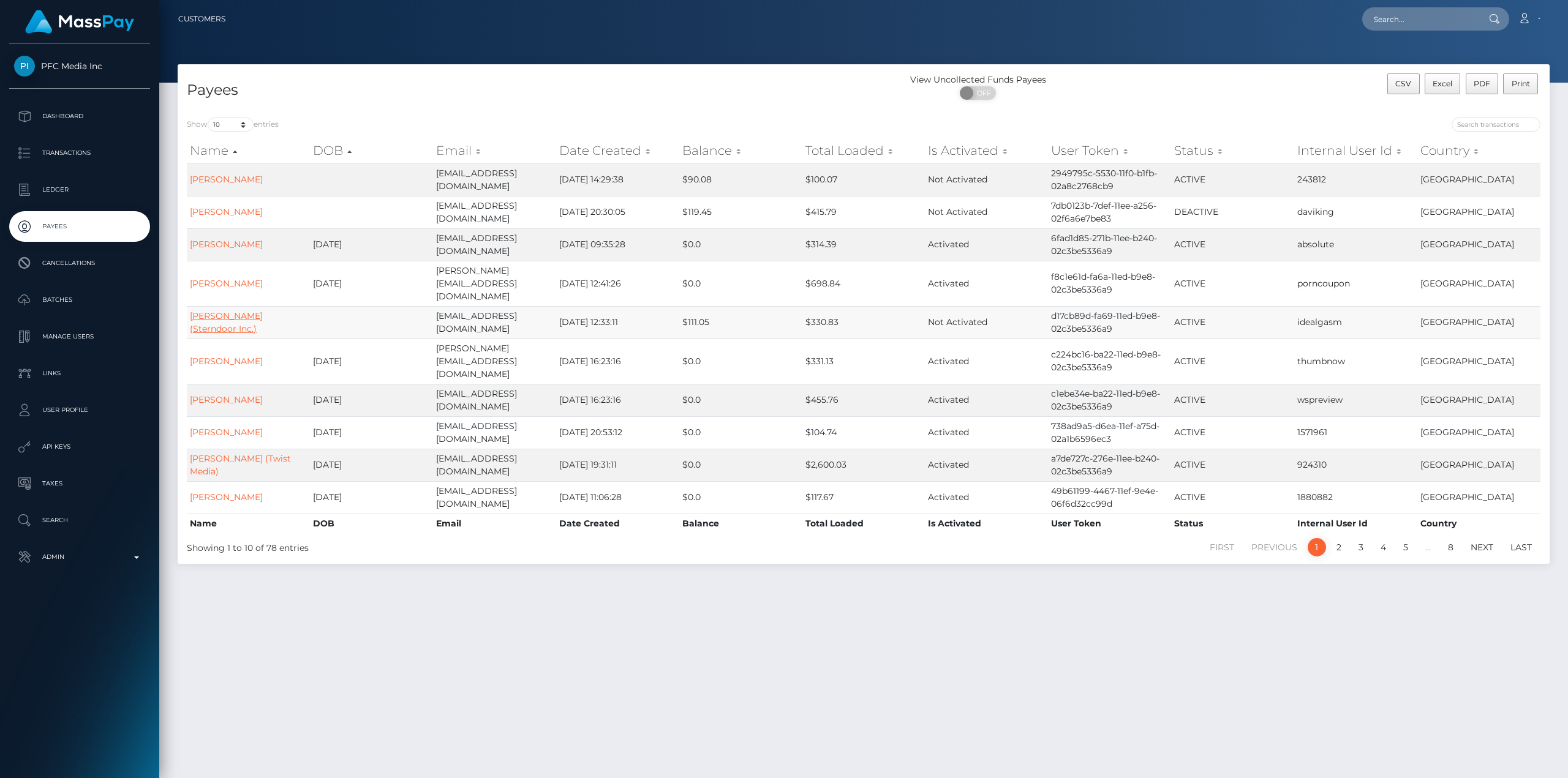
click at [233, 311] on link "[PERSON_NAME] (Sterndoor Inc.)" at bounding box center [226, 322] width 73 height 24
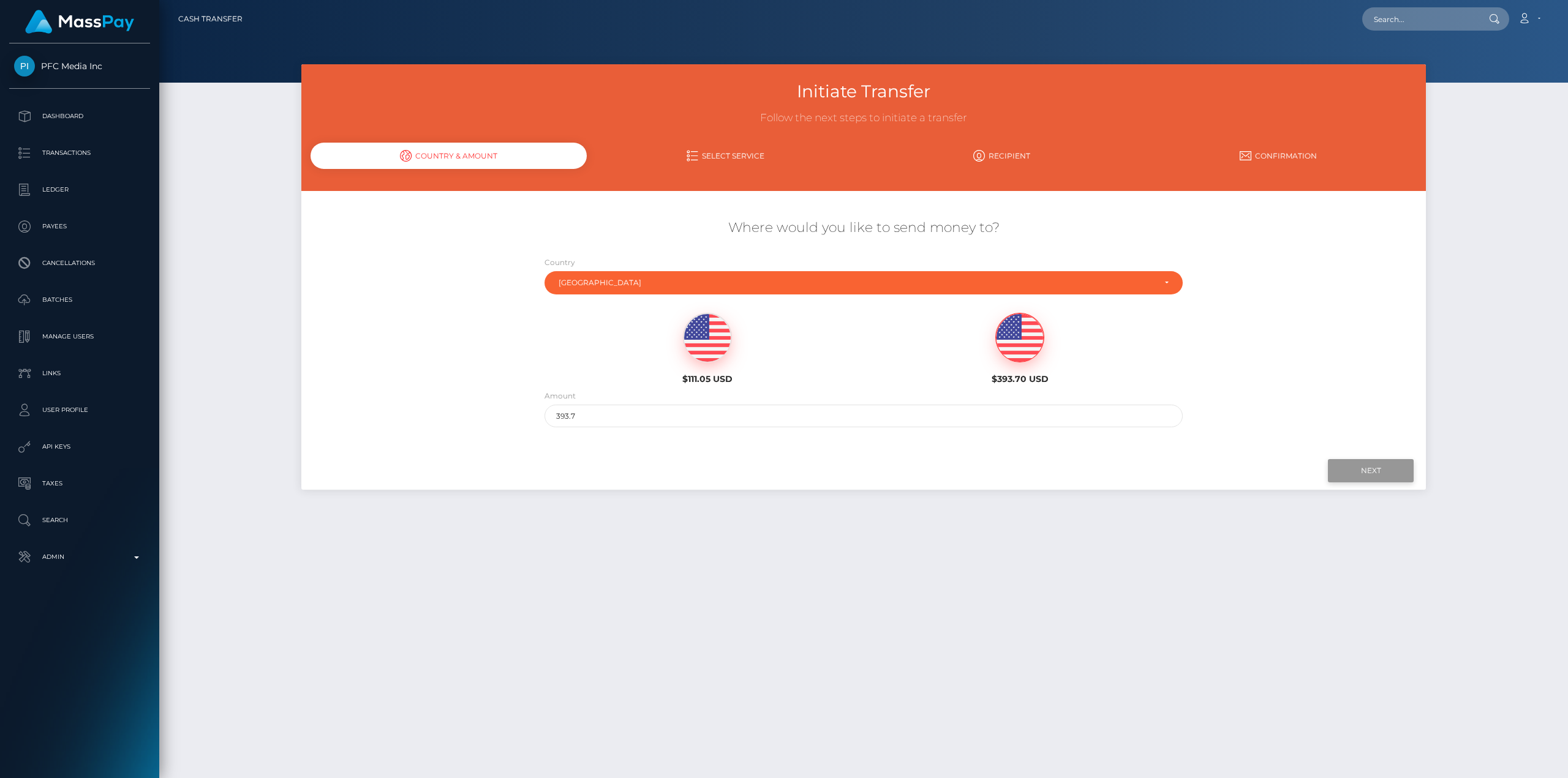
click at [1358, 466] on input "Next" at bounding box center [1371, 471] width 86 height 23
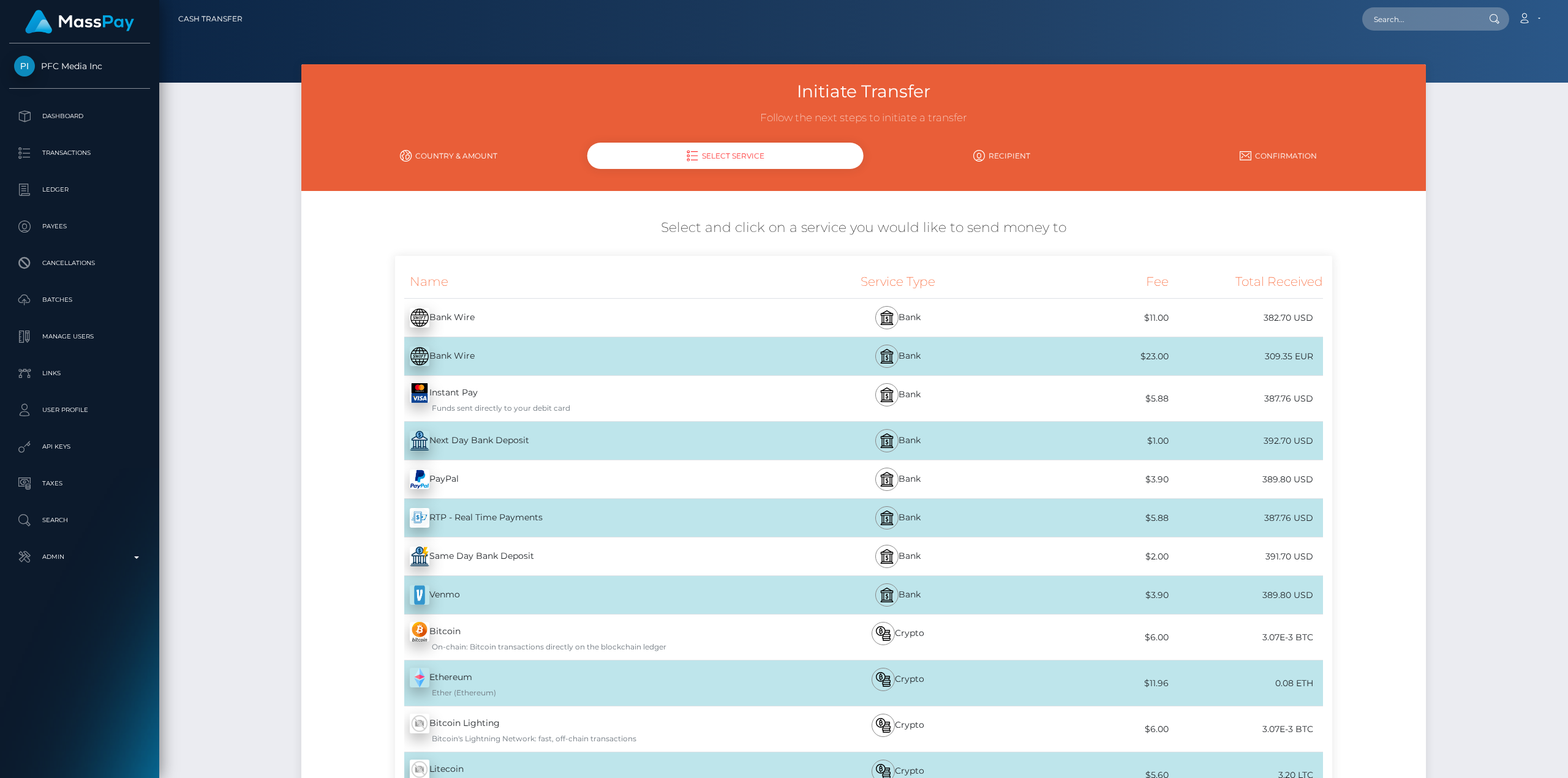
click at [601, 448] on div "Next Day Bank Deposit - USD" at bounding box center [588, 440] width 387 height 34
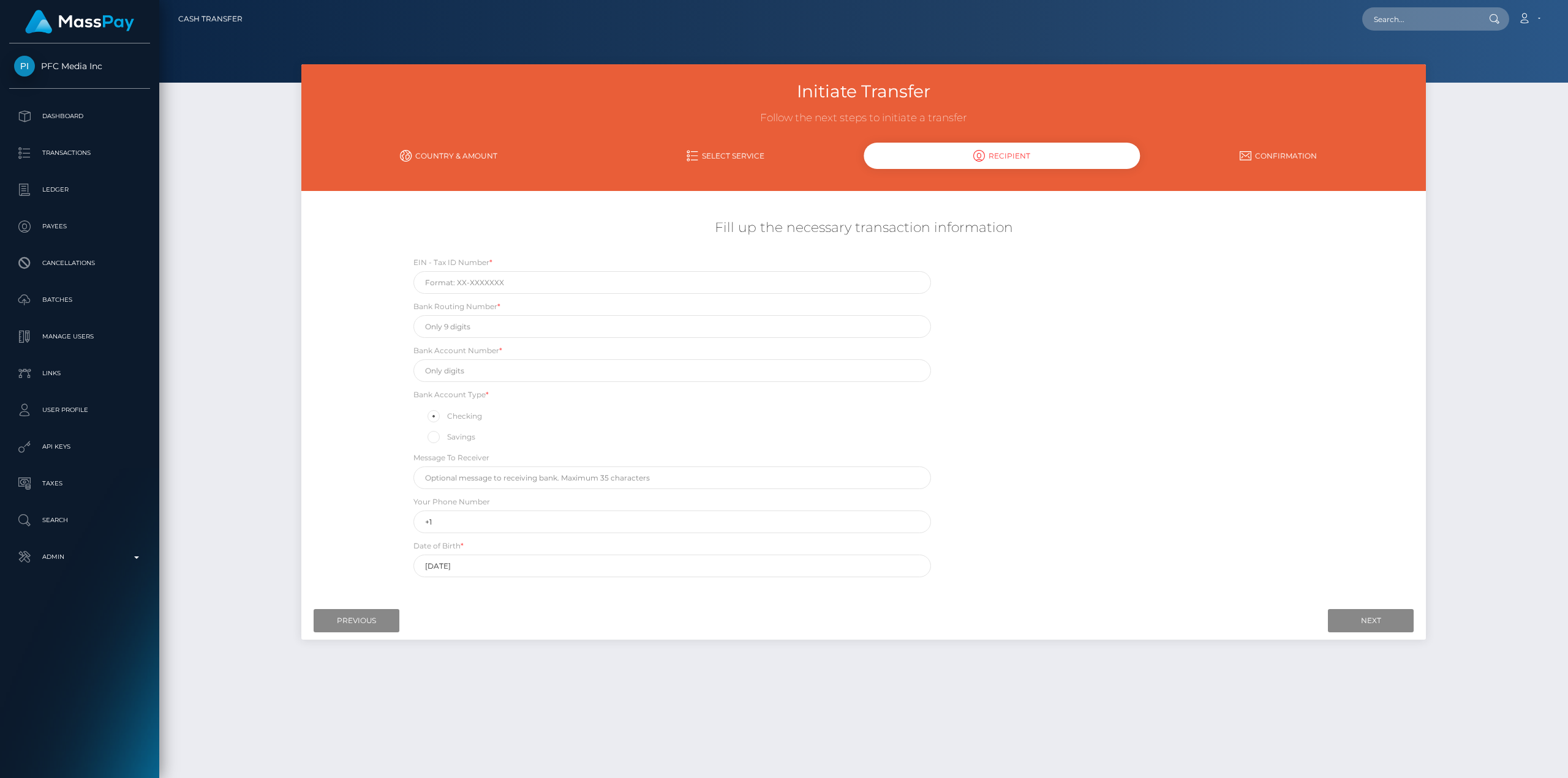
click at [60, 64] on span "PFC Media Inc" at bounding box center [79, 65] width 141 height 11
